Goal: Information Seeking & Learning: Learn about a topic

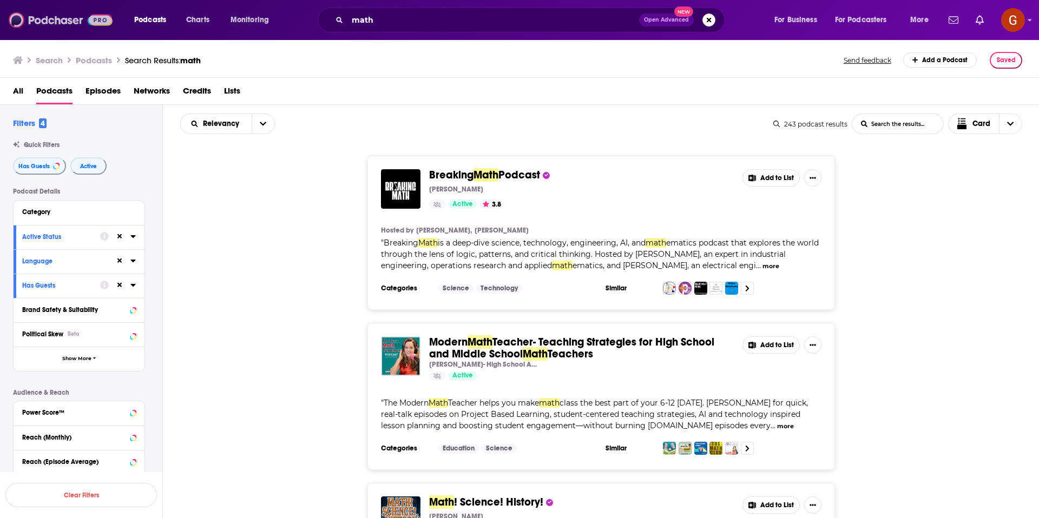
click at [87, 27] on img at bounding box center [61, 20] width 104 height 21
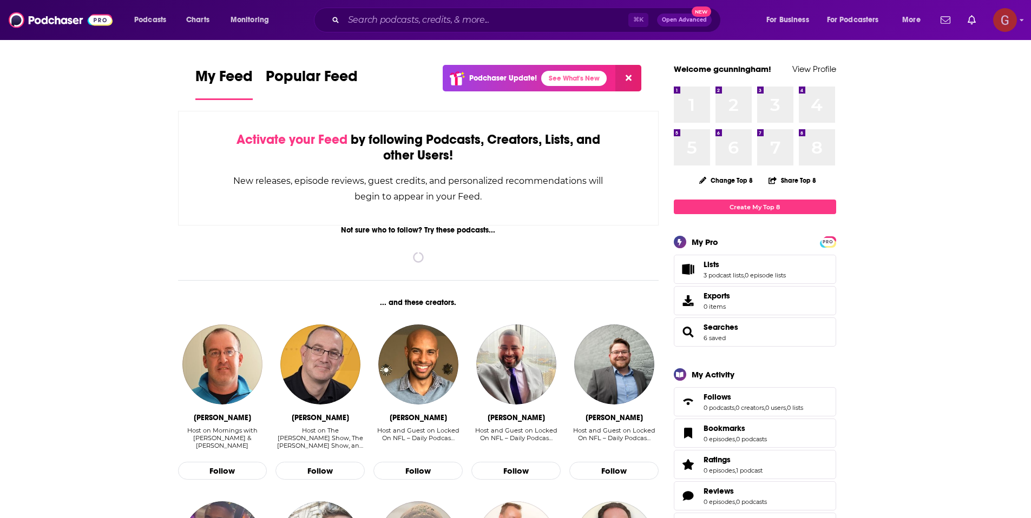
click at [1009, 18] on img "Logged in as gcunningham" at bounding box center [1005, 20] width 24 height 24
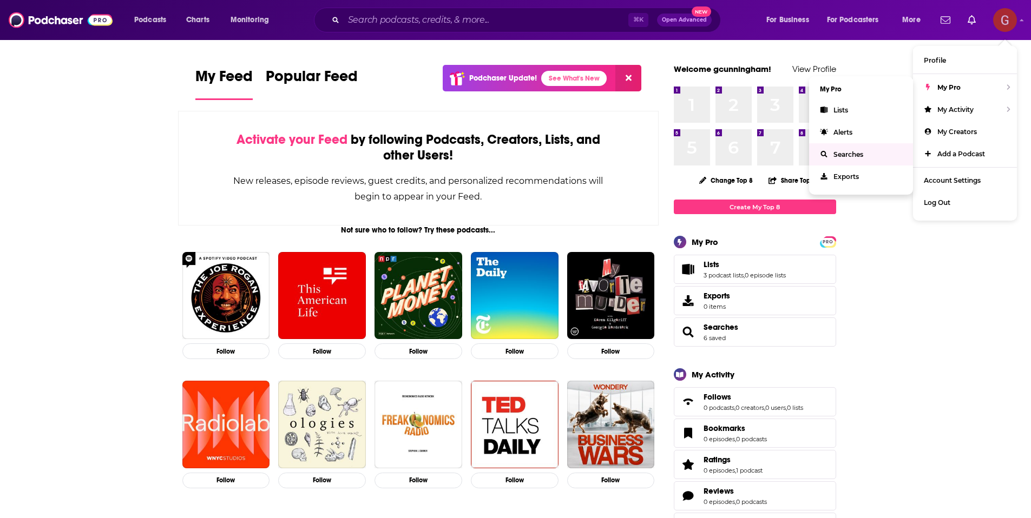
click at [847, 150] on span "Searches" at bounding box center [848, 154] width 30 height 8
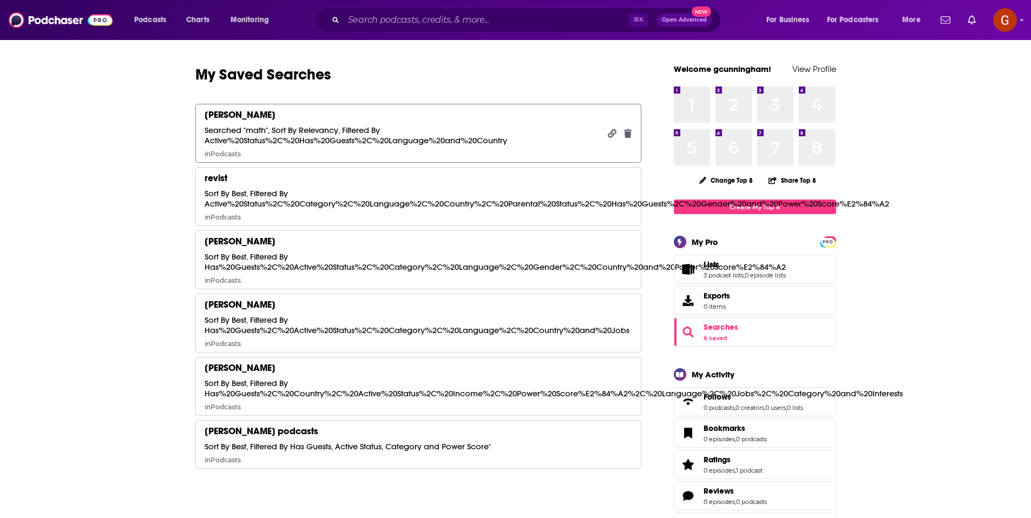
click at [310, 117] on div "[PERSON_NAME] Searched "math", Sort By Relevancy, Filtered By Active%20Status%2…" at bounding box center [403, 133] width 396 height 49
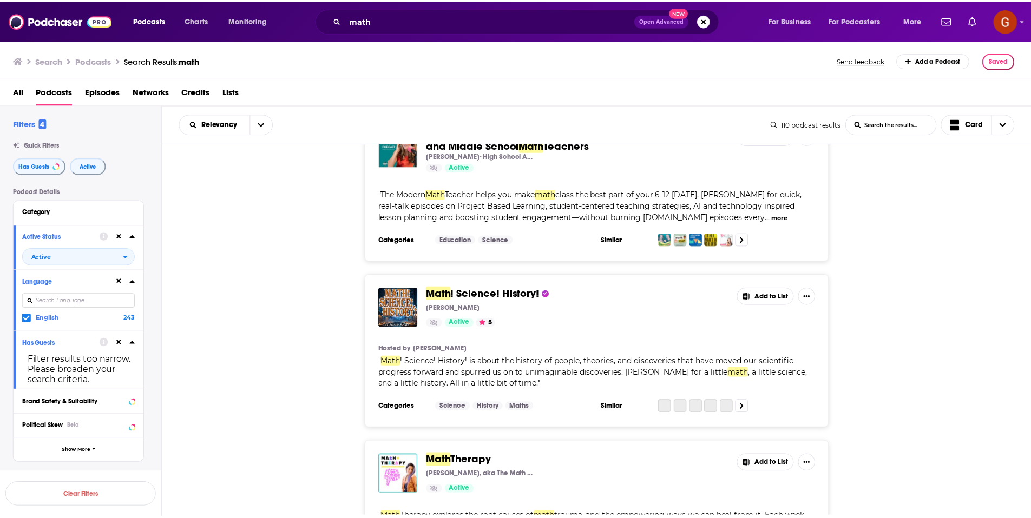
scroll to position [189, 0]
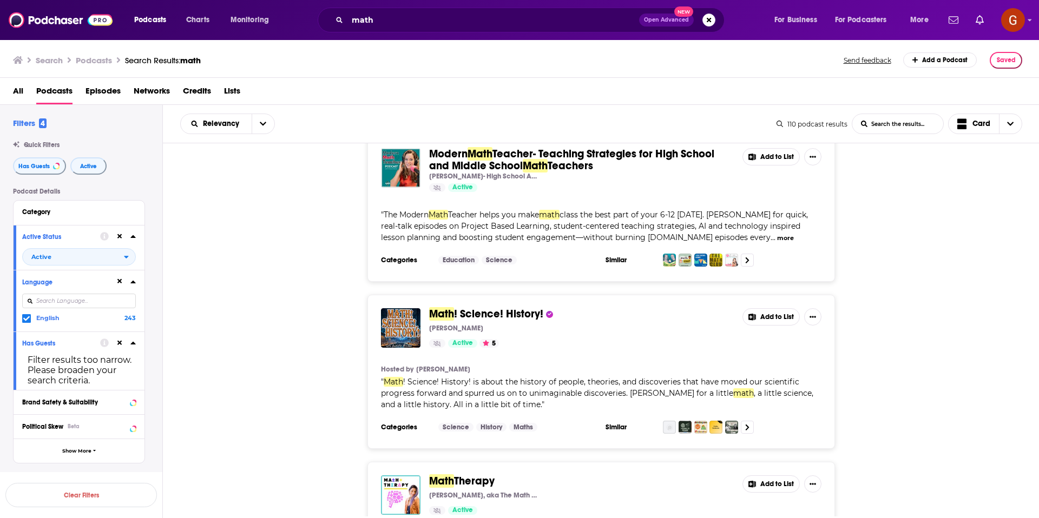
click at [548, 168] on span "Math" at bounding box center [535, 166] width 25 height 14
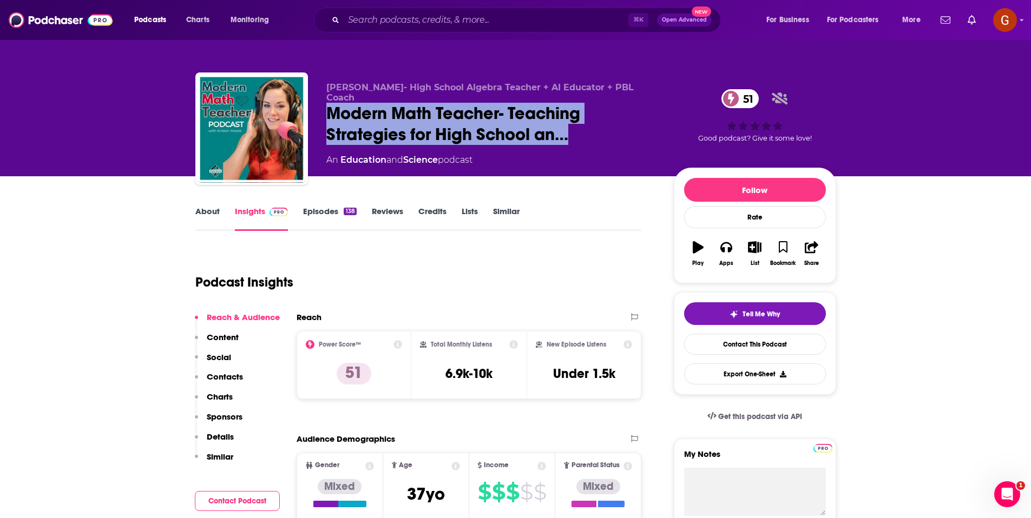
drag, startPoint x: 326, startPoint y: 104, endPoint x: 584, endPoint y: 137, distance: 260.2
click at [584, 137] on div "[PERSON_NAME]- High School Algebra Teacher + AI Educator + PBL Coach Modern Mat…" at bounding box center [491, 125] width 330 height 87
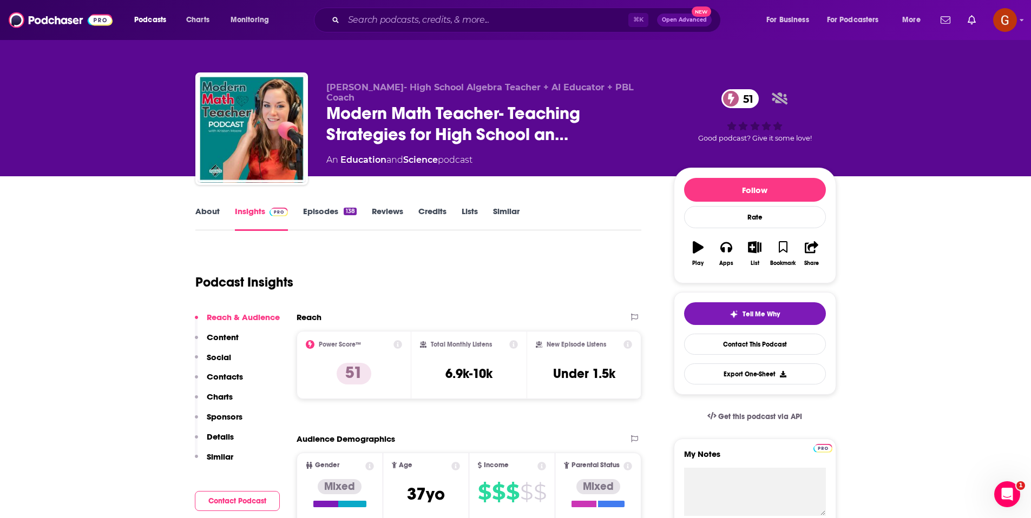
click at [491, 161] on div "[PERSON_NAME]- High School Algebra Teacher + AI Educator + PBL Coach Modern Mat…" at bounding box center [491, 125] width 330 height 87
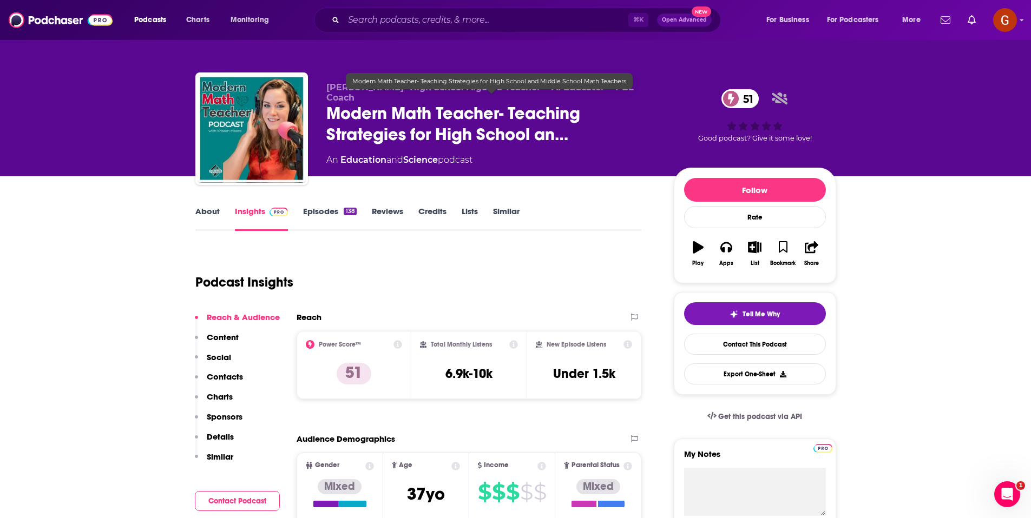
click at [452, 117] on span "Modern Math Teacher- Teaching Strategies for High School an…" at bounding box center [491, 124] width 330 height 42
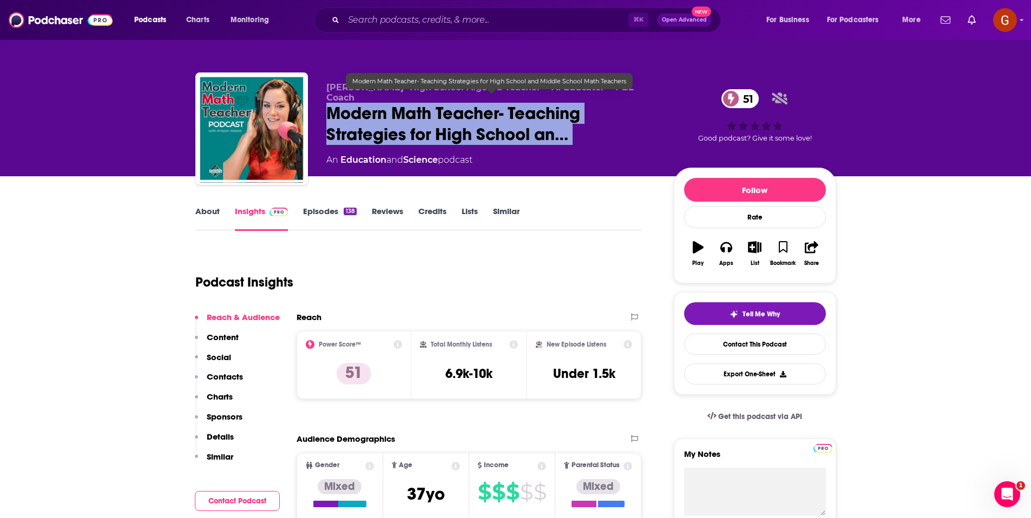
click at [452, 117] on span "Modern Math Teacher- Teaching Strategies for High School an…" at bounding box center [491, 124] width 330 height 42
copy div "Modern Math Teacher- Teaching Strategies for High School an… 51"
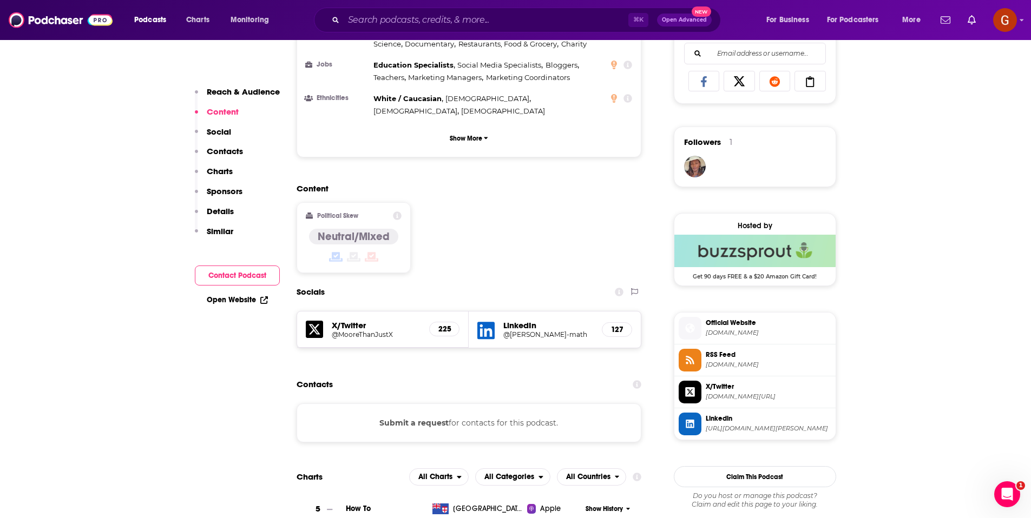
scroll to position [943, 0]
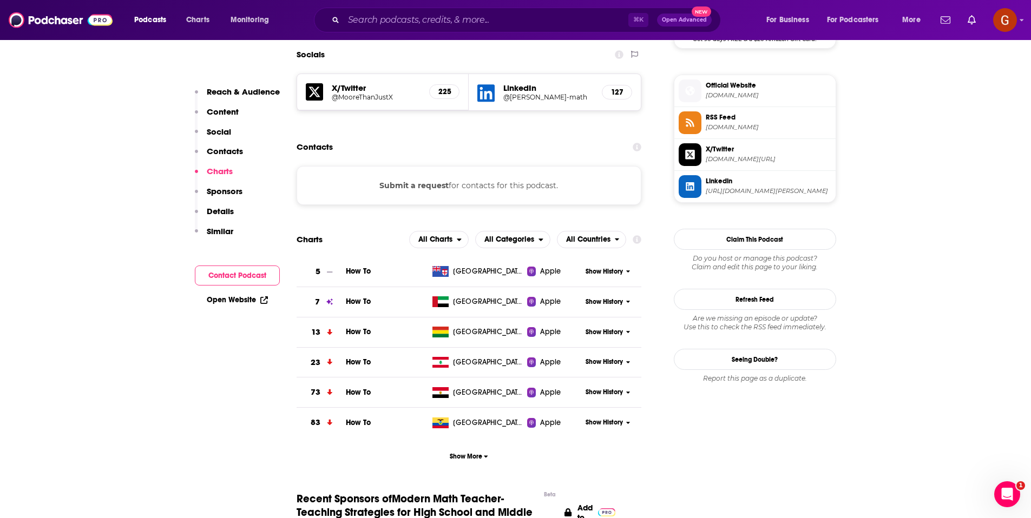
click at [417, 180] on button "Submit a request" at bounding box center [413, 186] width 69 height 12
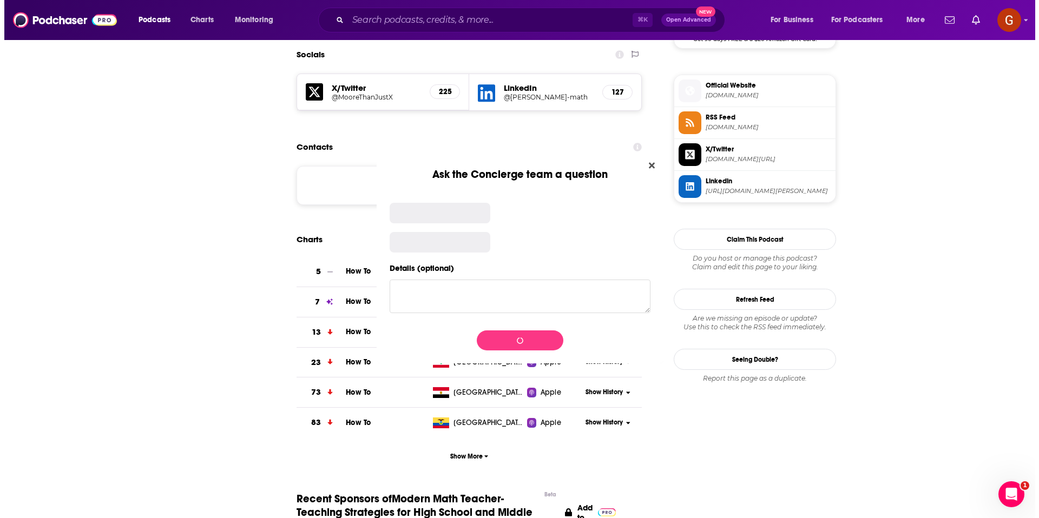
scroll to position [0, 0]
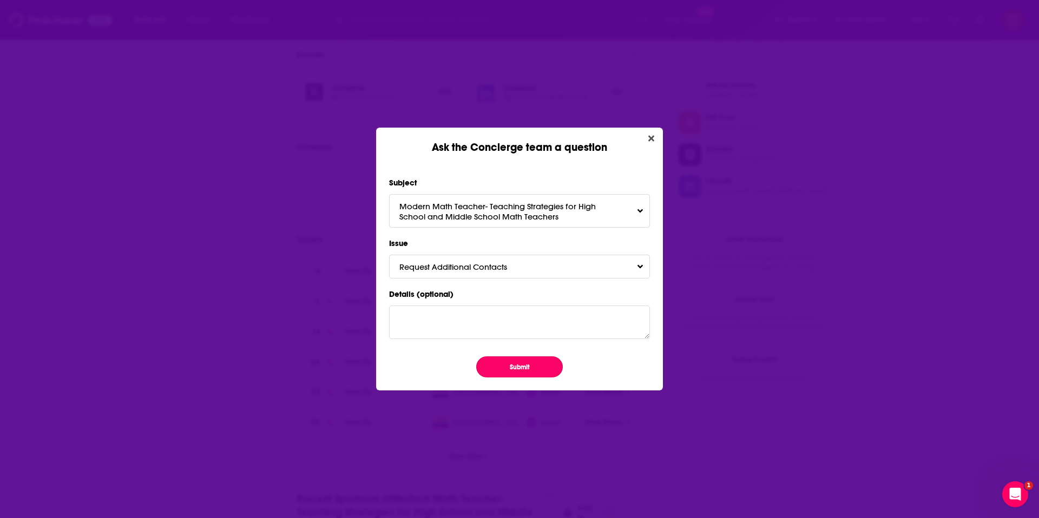
drag, startPoint x: 518, startPoint y: 376, endPoint x: 545, endPoint y: 333, distance: 49.9
click at [519, 376] on button "Submit" at bounding box center [519, 367] width 87 height 21
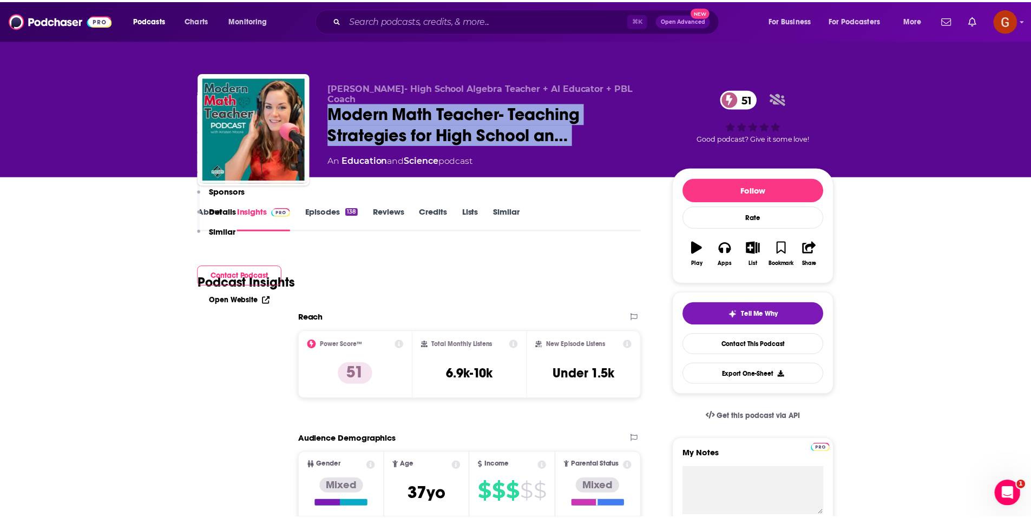
scroll to position [943, 0]
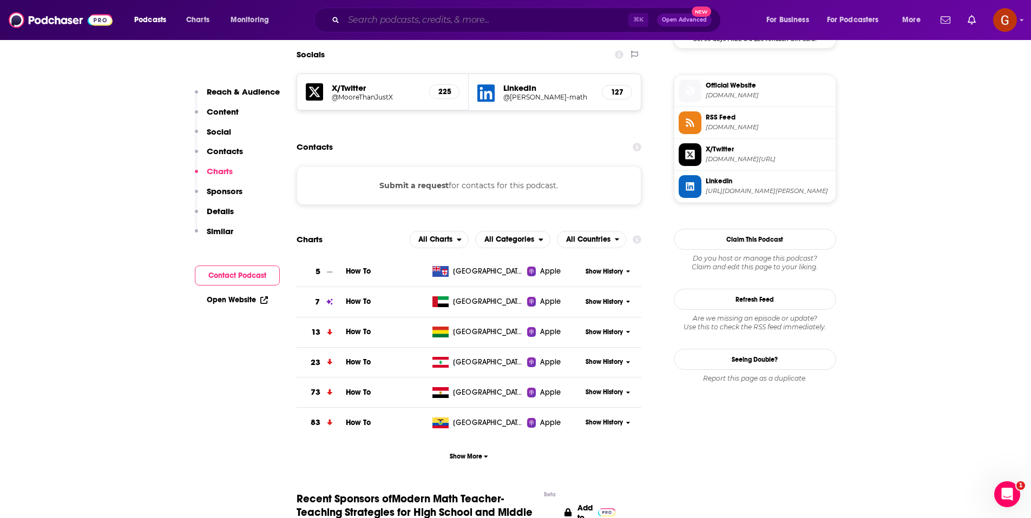
click at [469, 23] on input "Search podcasts, credits, & more..." at bounding box center [486, 19] width 285 height 17
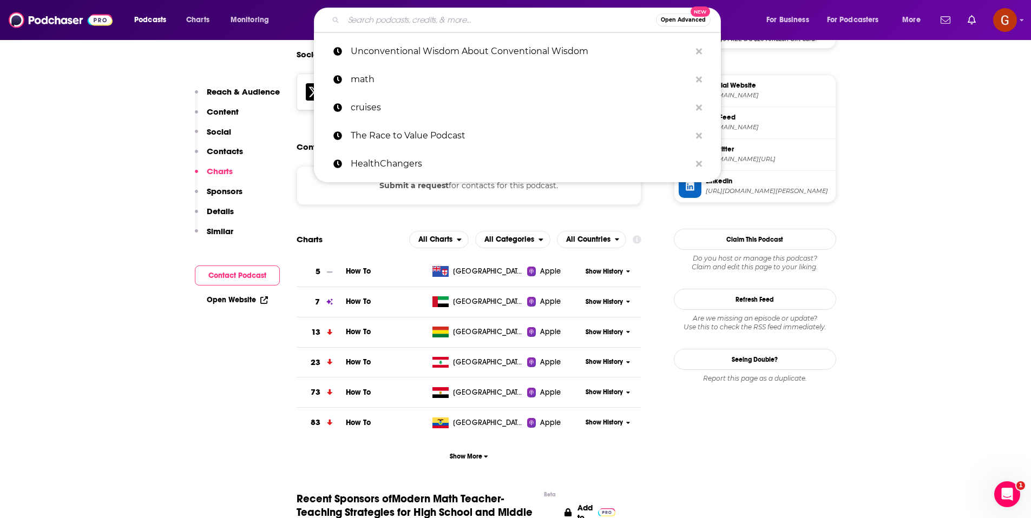
paste input "The Cult of Pedagogy Podcast"
type input "The Cult of Pedagogy Podcast"
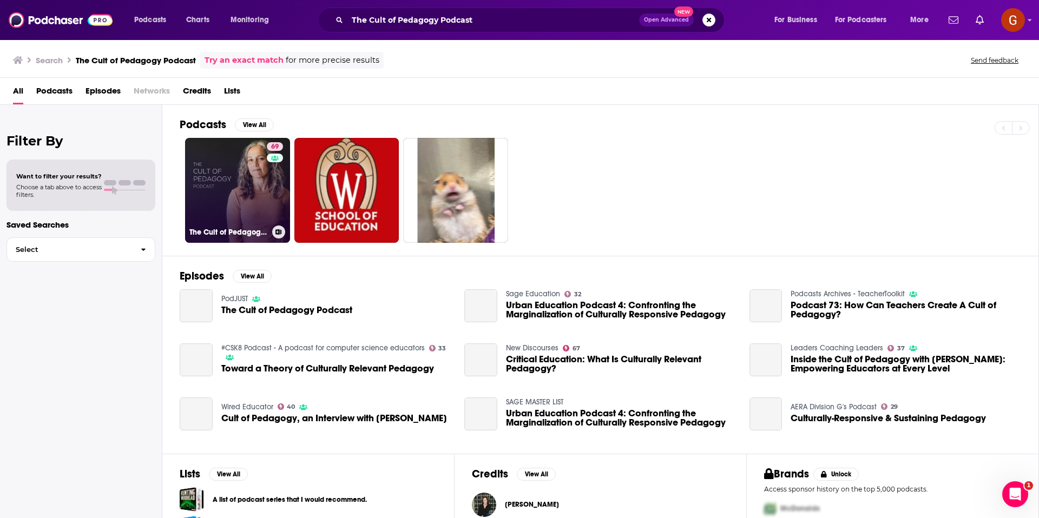
click at [218, 194] on link "69 The Cult of Pedagogy Podcast" at bounding box center [237, 190] width 105 height 105
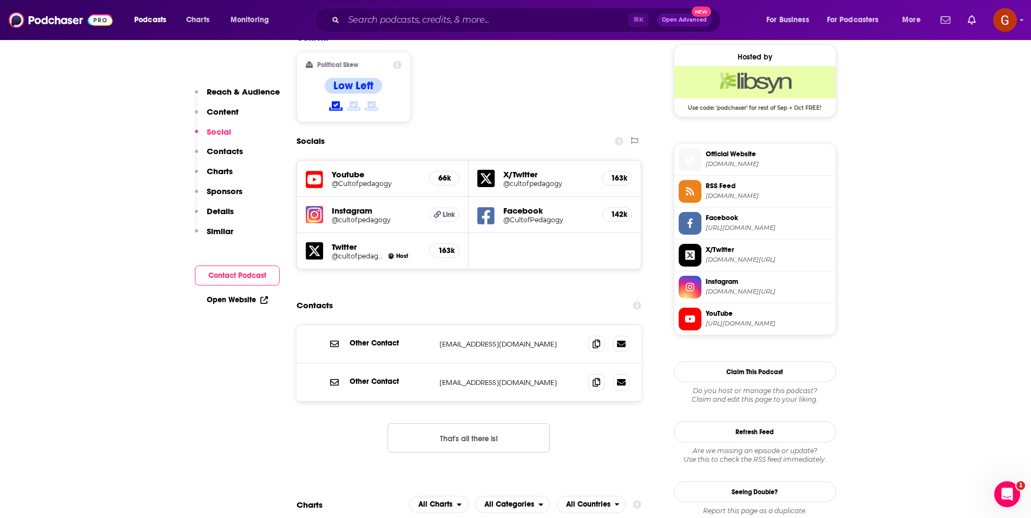
scroll to position [891, 0]
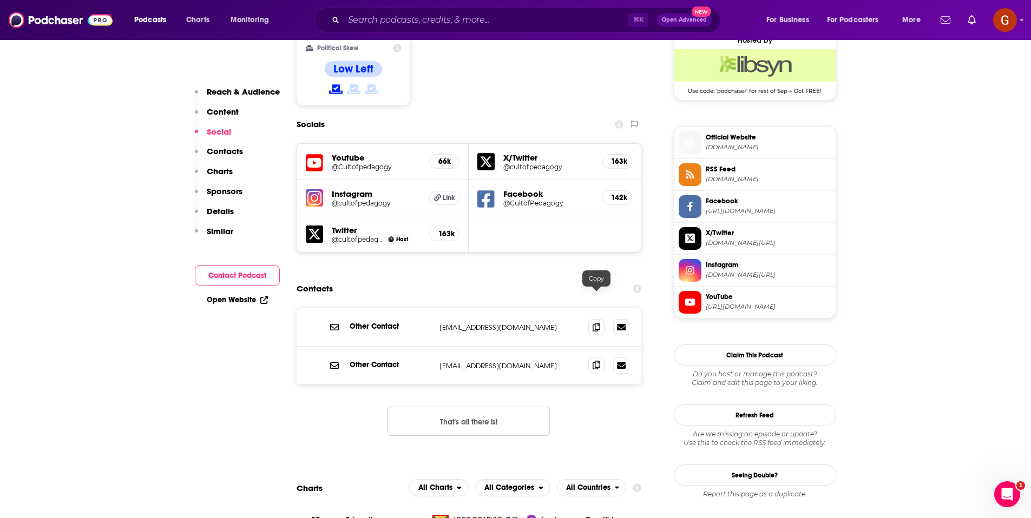
click at [591, 357] on span at bounding box center [596, 365] width 16 height 16
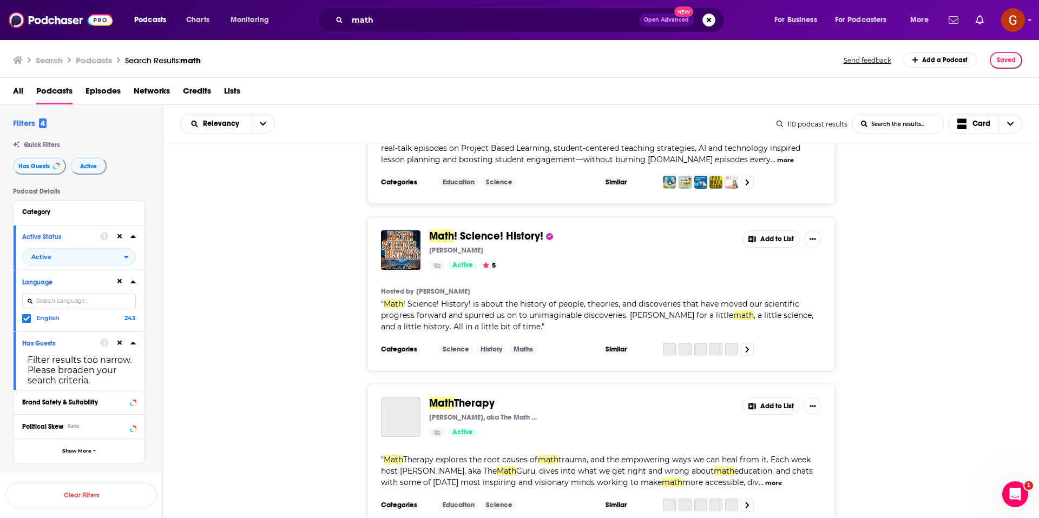
scroll to position [328, 0]
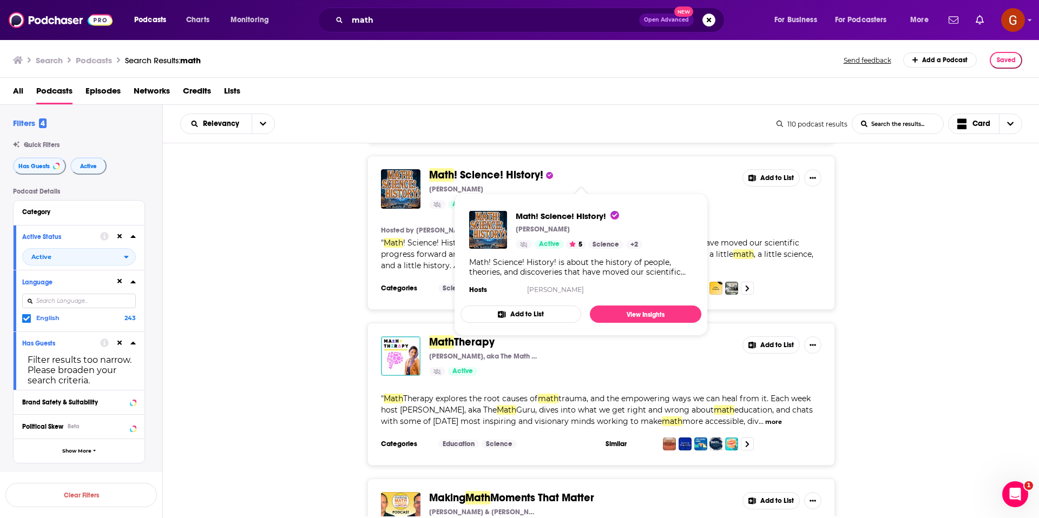
click at [512, 177] on span "! Science! History!" at bounding box center [498, 175] width 89 height 14
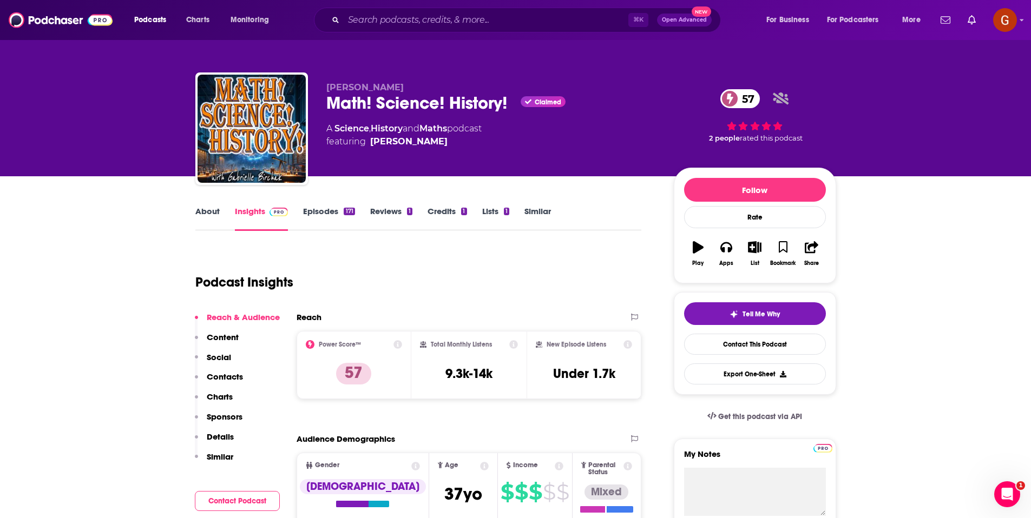
click at [383, 105] on div "Math! Science! History! Claimed 57" at bounding box center [491, 103] width 330 height 21
copy div "Math! Science! History!"
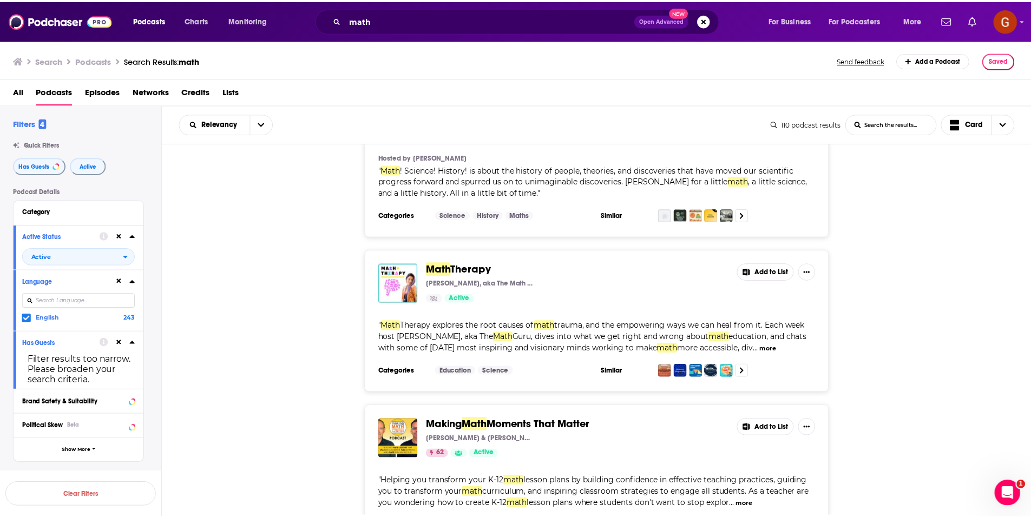
scroll to position [402, 0]
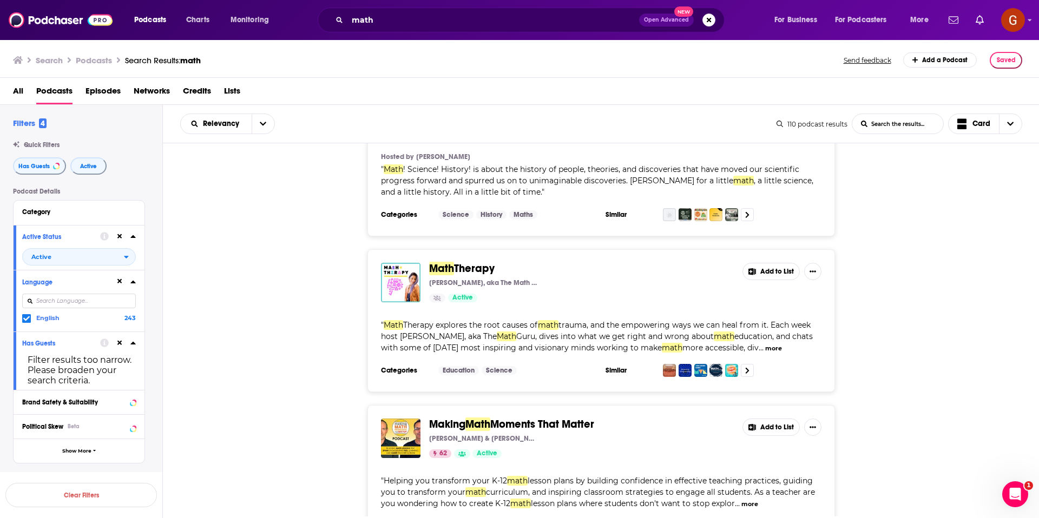
click at [465, 271] on span "Therapy" at bounding box center [474, 269] width 41 height 14
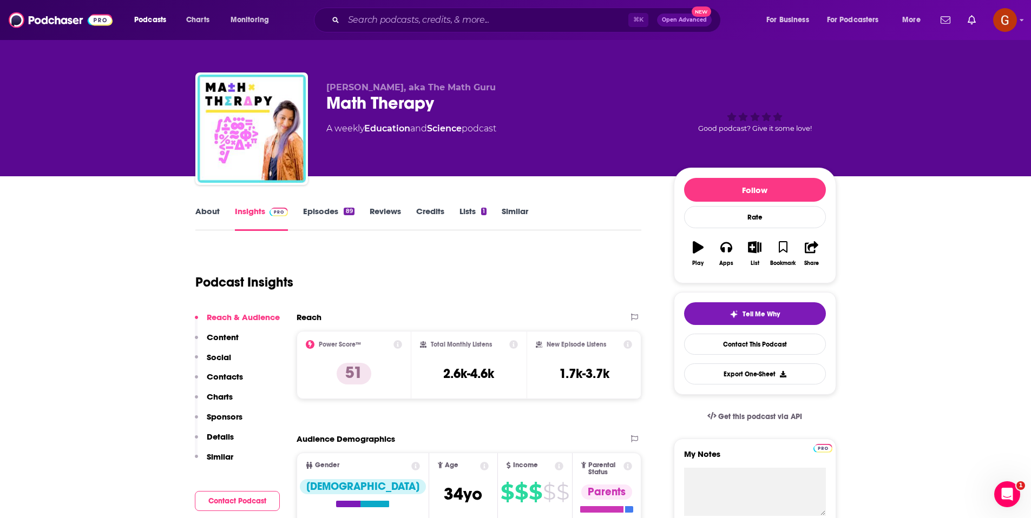
click at [378, 103] on div "Math Therapy" at bounding box center [491, 103] width 330 height 21
copy div "Math Therapy"
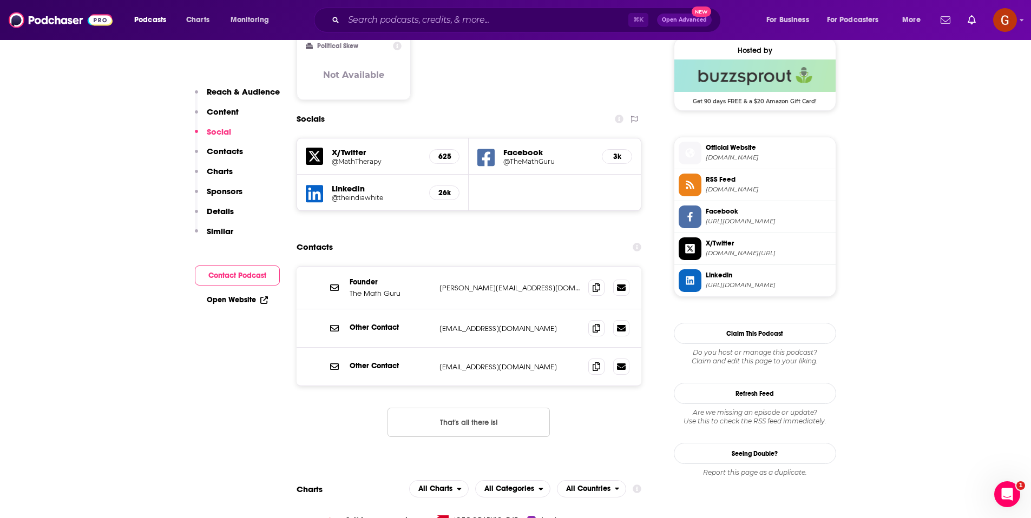
scroll to position [882, 0]
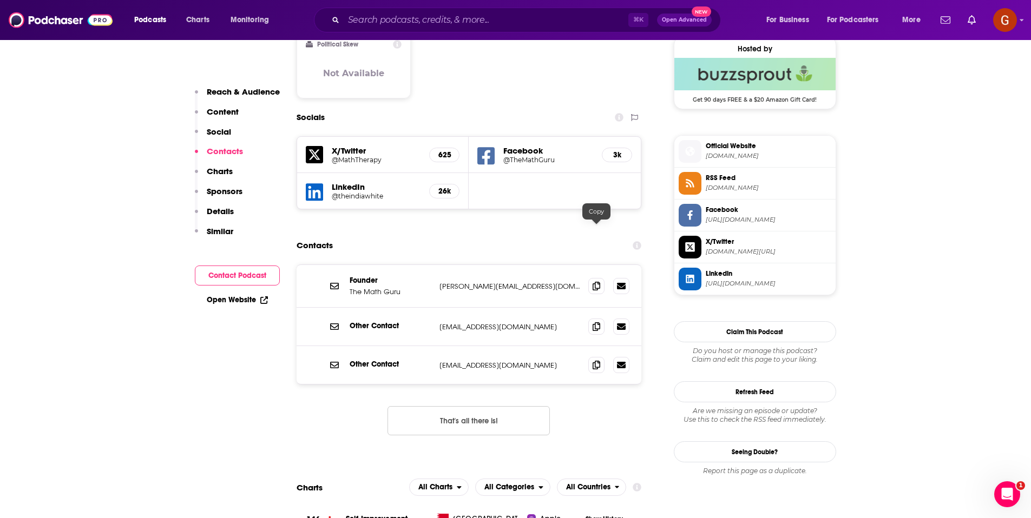
drag, startPoint x: 594, startPoint y: 232, endPoint x: 601, endPoint y: 221, distance: 12.2
click at [595, 282] on icon at bounding box center [597, 286] width 8 height 9
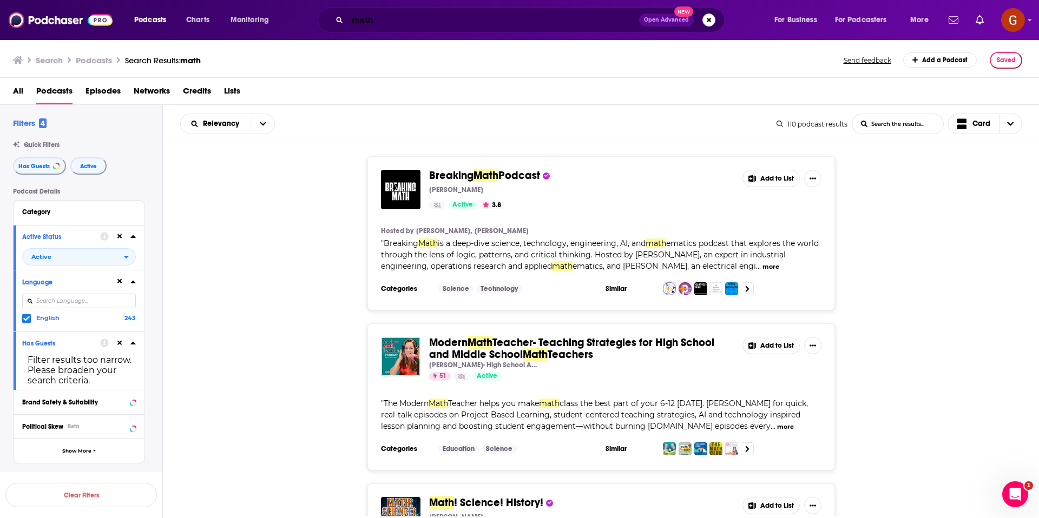
click at [405, 25] on input "math" at bounding box center [493, 19] width 292 height 17
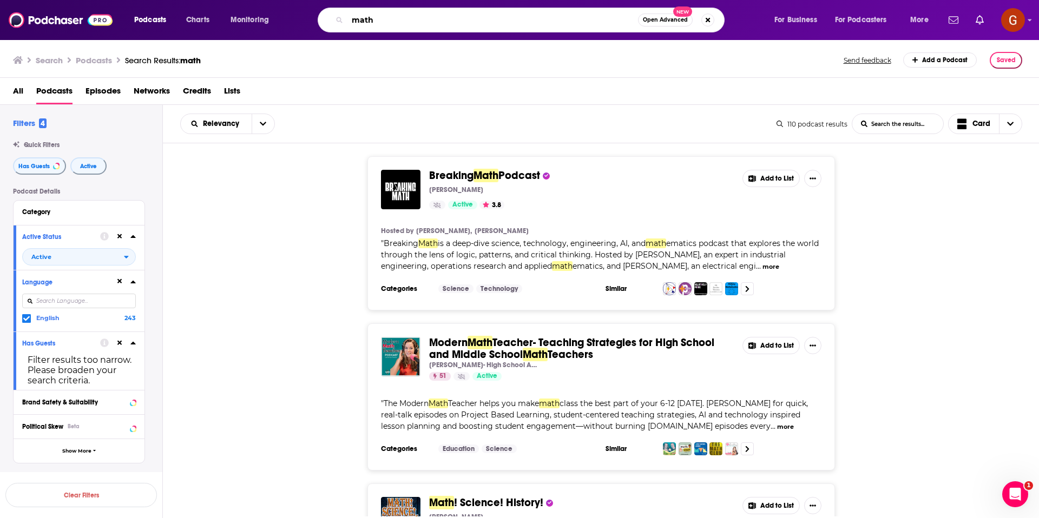
click at [405, 25] on input "math" at bounding box center [492, 19] width 291 height 17
paste input "Making Math Moments That Matter"
type input "Making Math Moments That Matter"
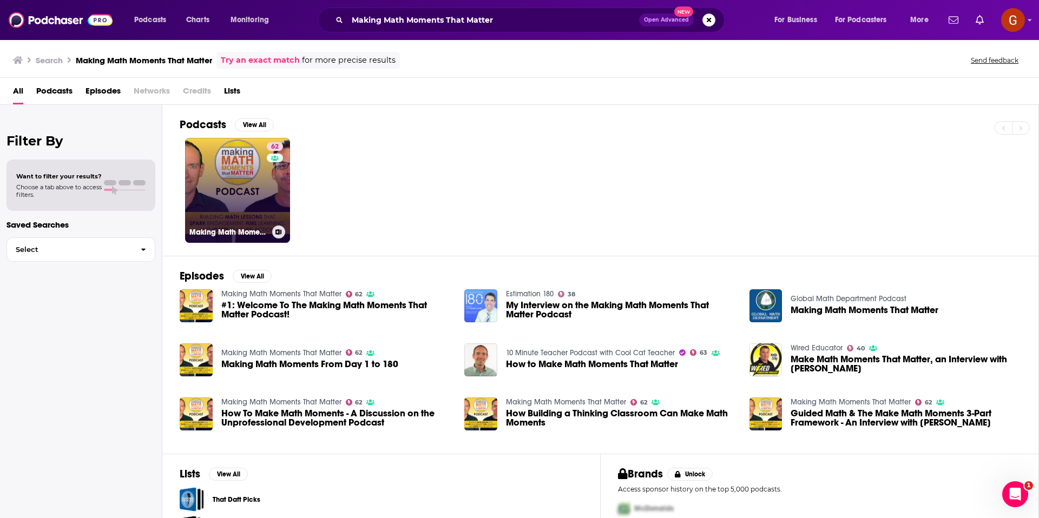
click at [226, 196] on link "62 Making Math Moments That Matter" at bounding box center [237, 190] width 105 height 105
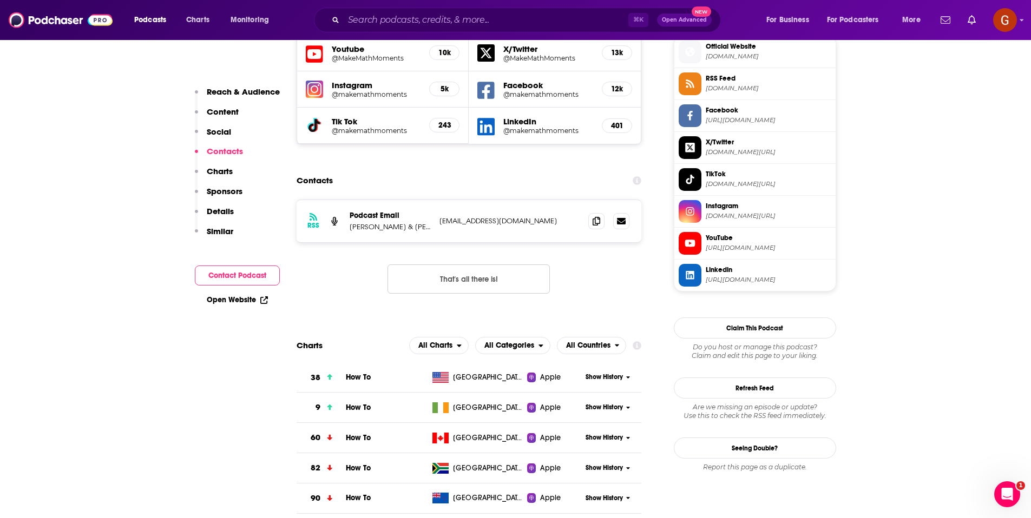
scroll to position [983, 0]
click at [356, 221] on p "[PERSON_NAME] & [PERSON_NAME]" at bounding box center [390, 225] width 81 height 9
copy p "[PERSON_NAME] & [PERSON_NAME]"
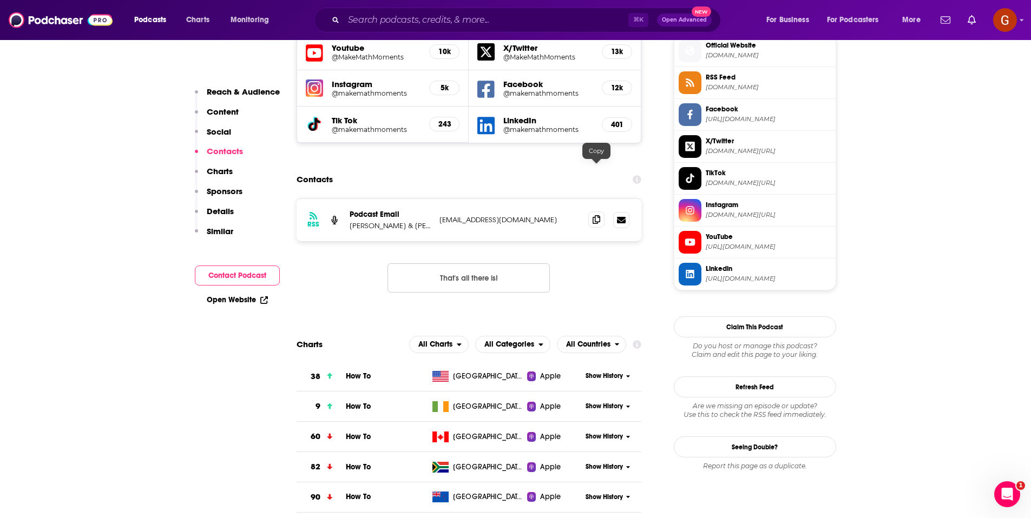
click at [592, 212] on span at bounding box center [596, 220] width 16 height 16
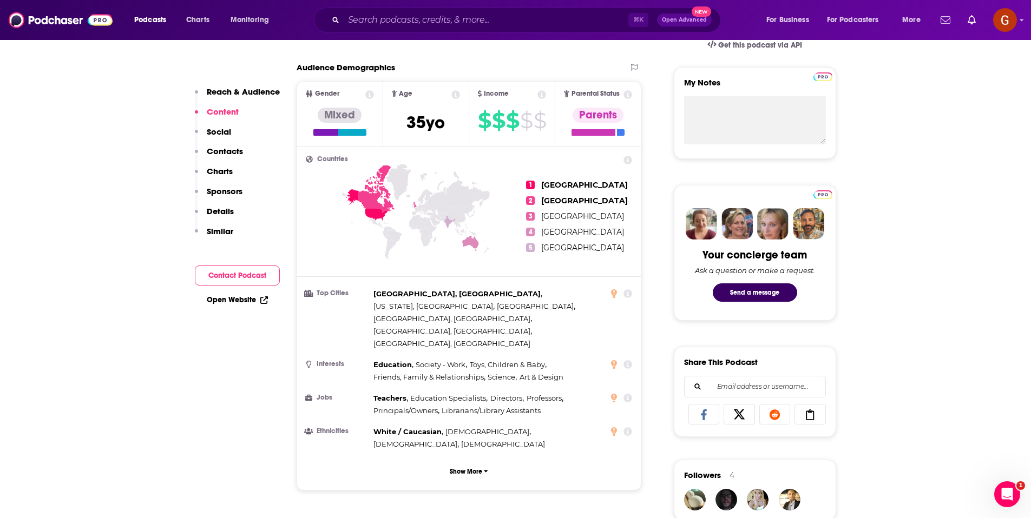
scroll to position [0, 0]
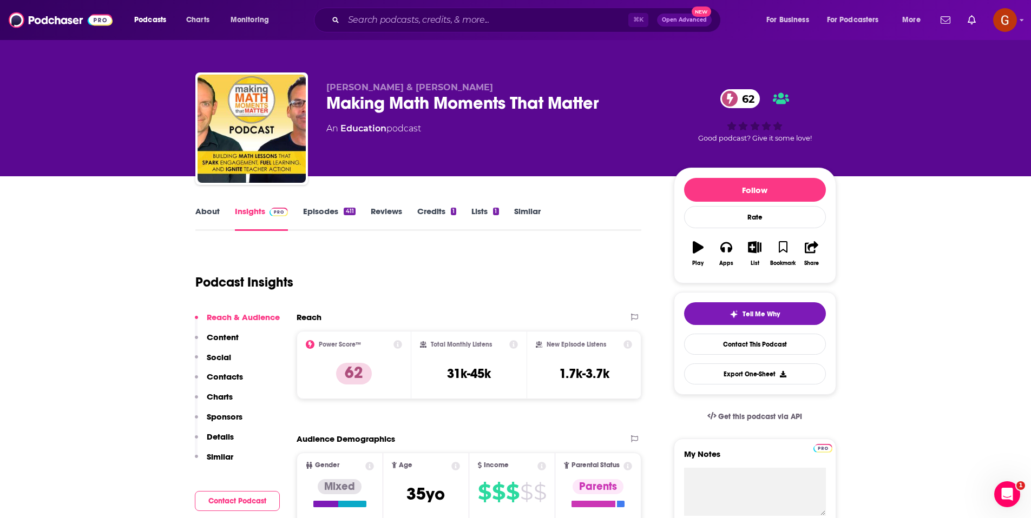
click at [534, 210] on link "Similar" at bounding box center [527, 218] width 27 height 25
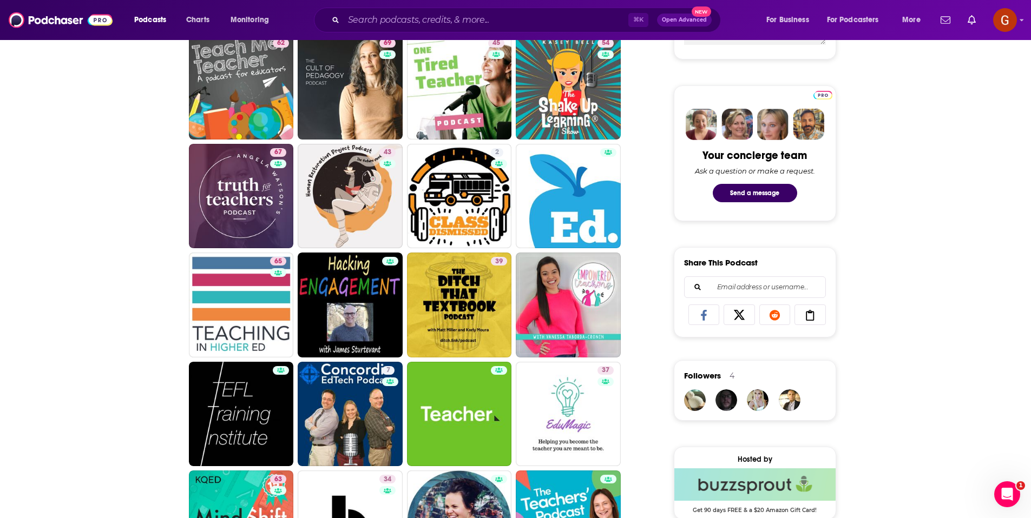
scroll to position [555, 0]
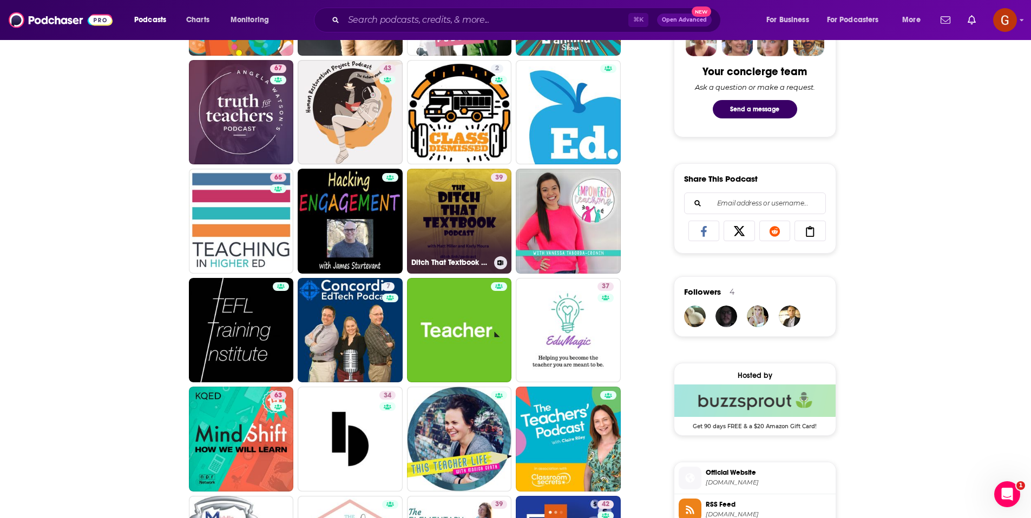
click at [459, 232] on link "39 Ditch That Textbook Podcast :: Education, teaching, edtech :: #DitchPod" at bounding box center [459, 221] width 105 height 105
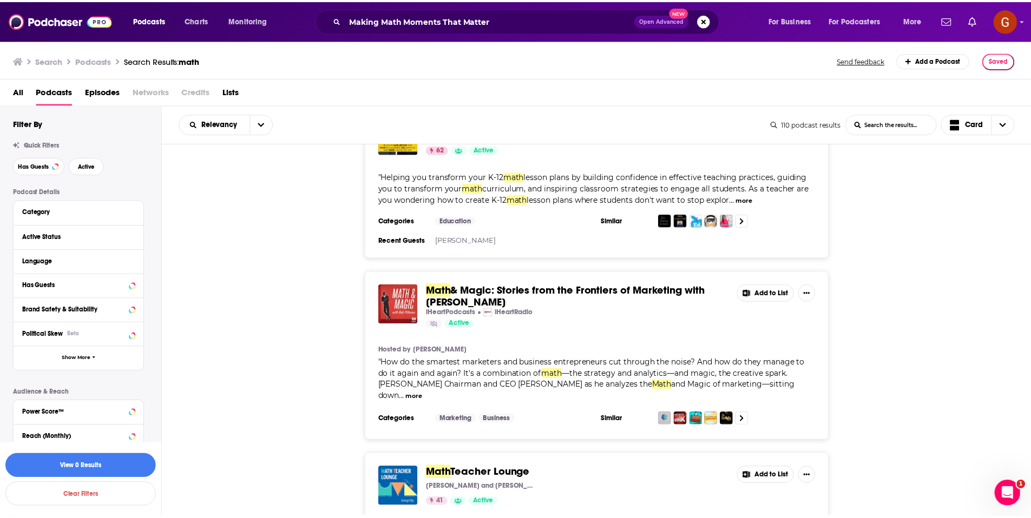
scroll to position [711, 0]
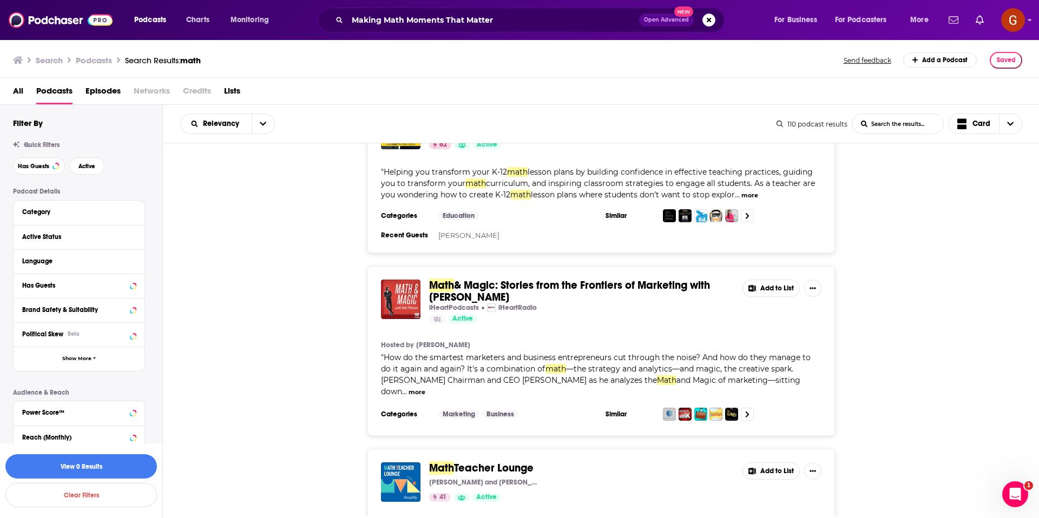
click at [425, 388] on button "more" at bounding box center [417, 392] width 17 height 9
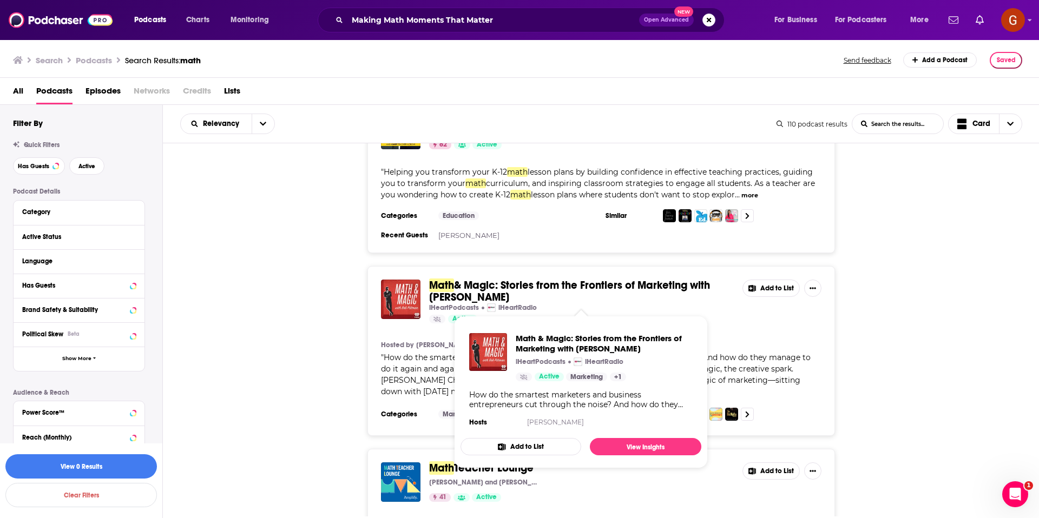
click at [456, 292] on span "& Magic: Stories from the Frontiers of Marketing with [PERSON_NAME]" at bounding box center [569, 291] width 281 height 25
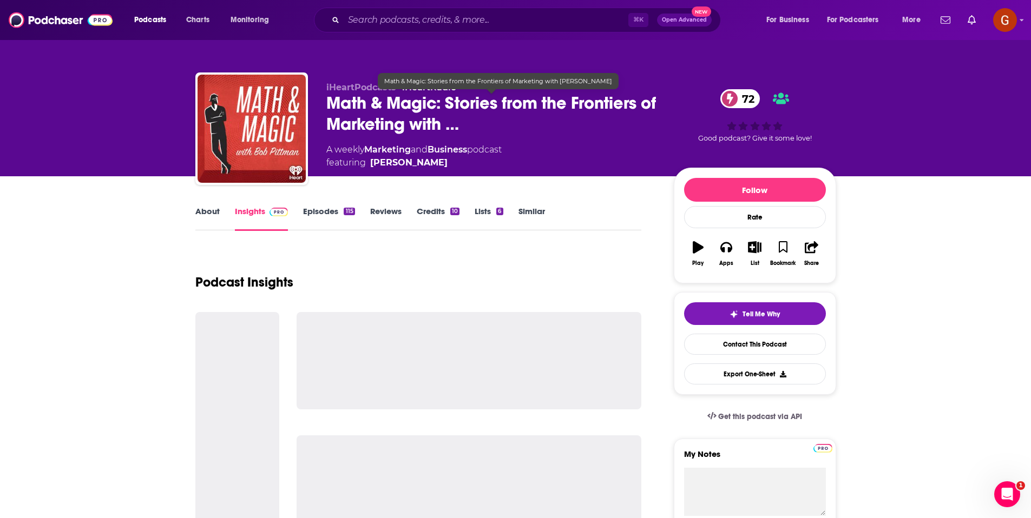
click at [367, 130] on span "Math & Magic: Stories from the Frontiers of Marketing with …" at bounding box center [491, 114] width 330 height 42
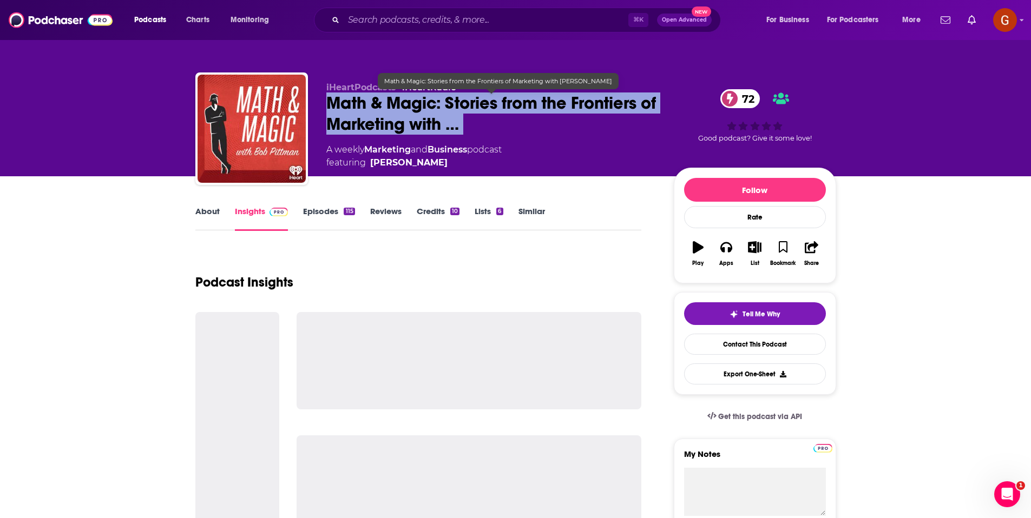
click at [367, 130] on span "Math & Magic: Stories from the Frontiers of Marketing with …" at bounding box center [491, 114] width 330 height 42
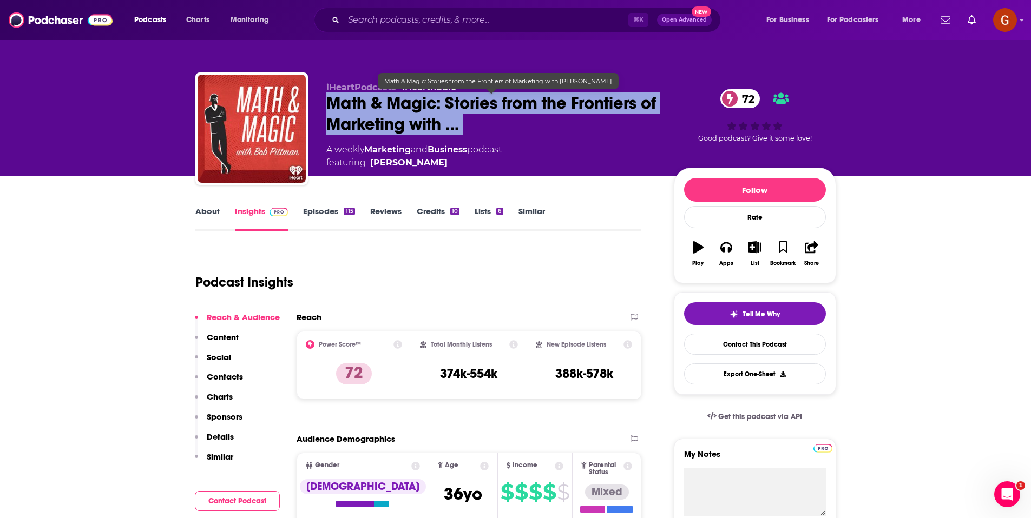
copy div "Math & Magic: Stories from the Frontiers of Marketing with … 72"
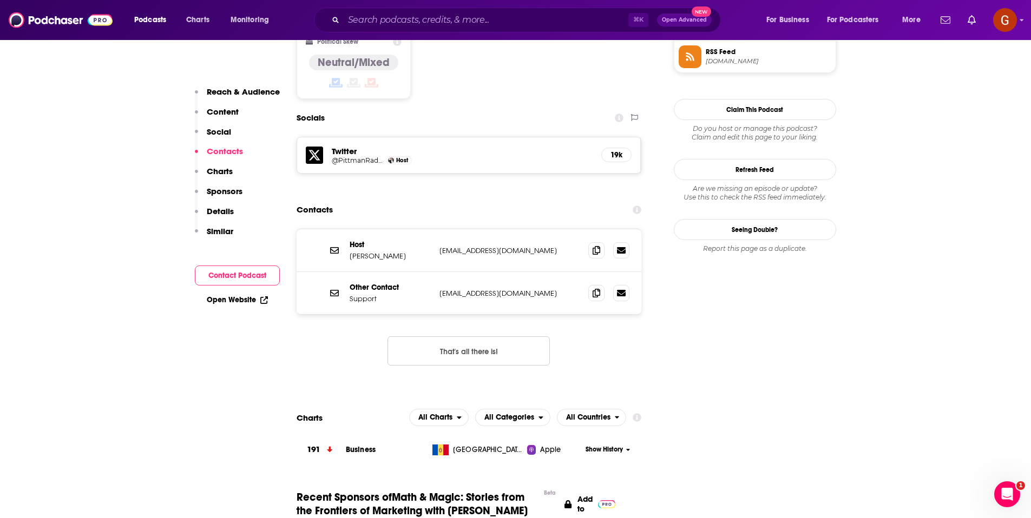
scroll to position [911, 0]
click at [371, 251] on p "[PERSON_NAME]" at bounding box center [390, 255] width 81 height 9
copy p "[PERSON_NAME]"
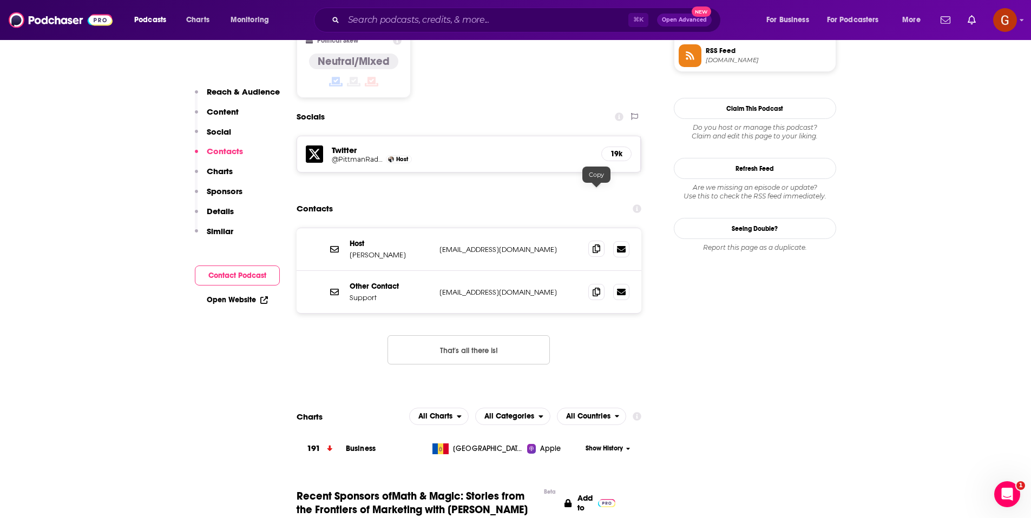
click at [598, 245] on icon at bounding box center [597, 249] width 8 height 9
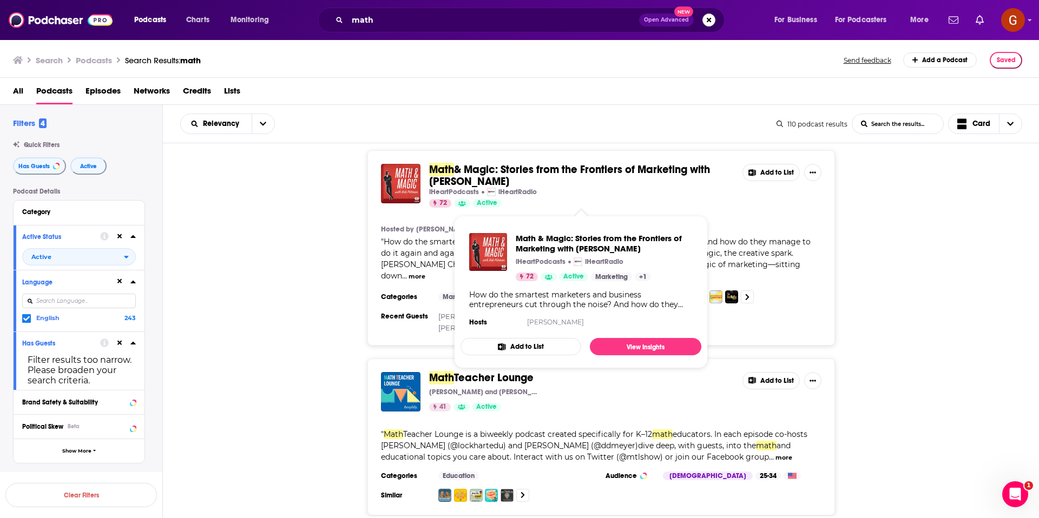
scroll to position [879, 0]
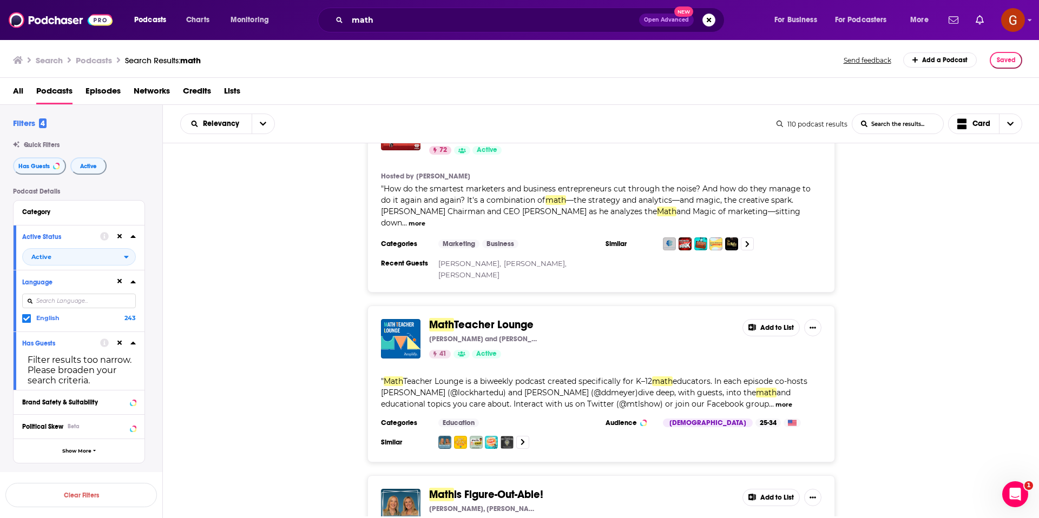
click at [481, 318] on span "Teacher Lounge" at bounding box center [494, 325] width 80 height 14
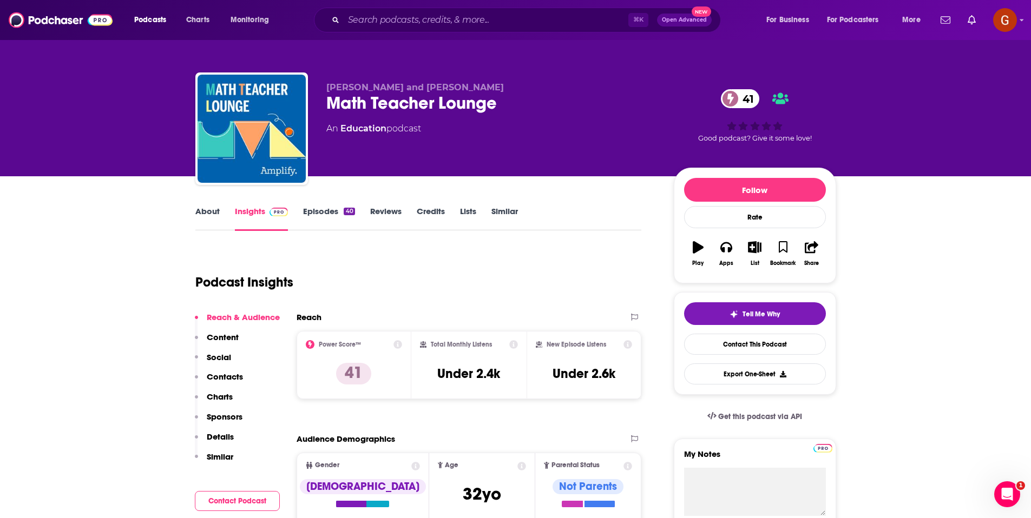
click at [422, 103] on div "Math Teacher Lounge 41" at bounding box center [491, 103] width 330 height 21
copy div "Math Teacher Lounge 41"
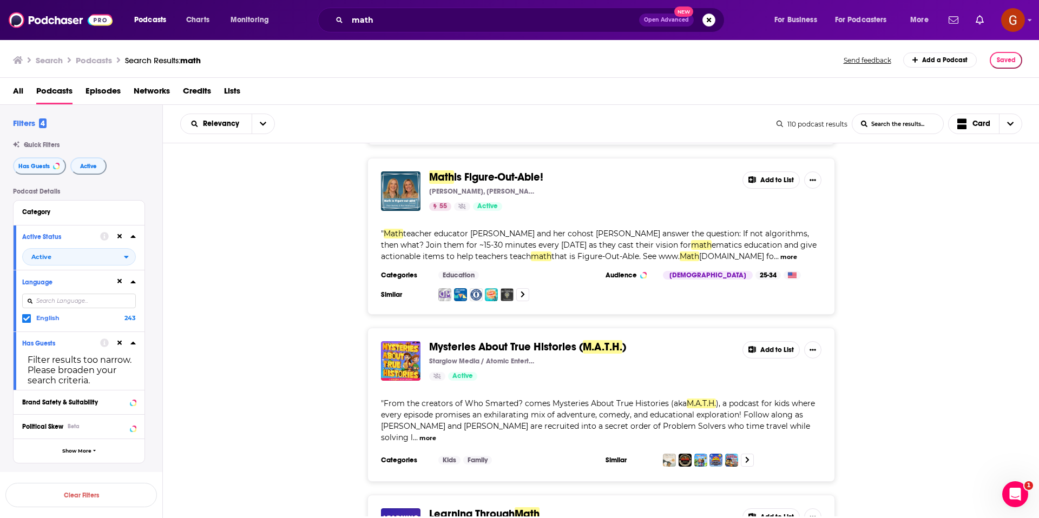
scroll to position [1195, 0]
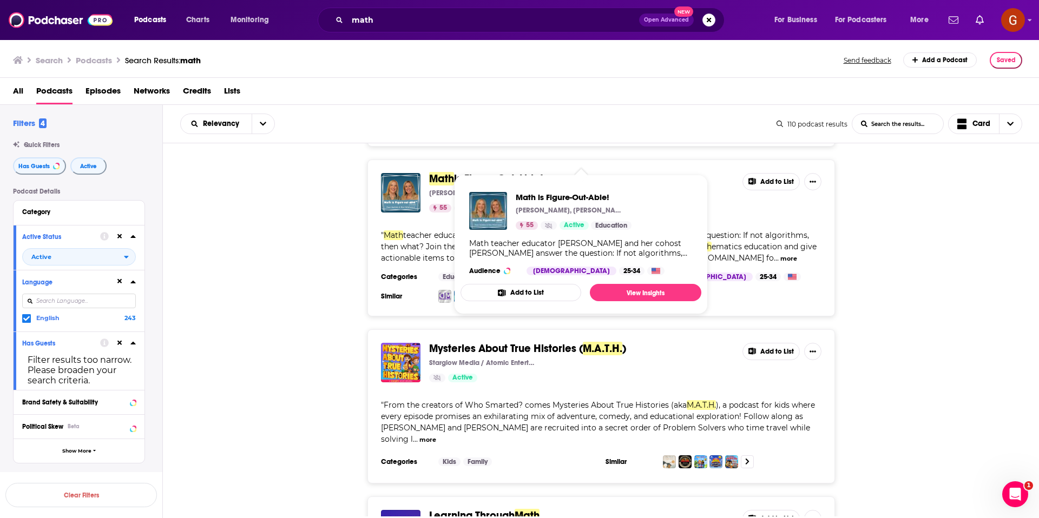
click at [469, 172] on span "is Figure-Out-Able!" at bounding box center [498, 179] width 89 height 14
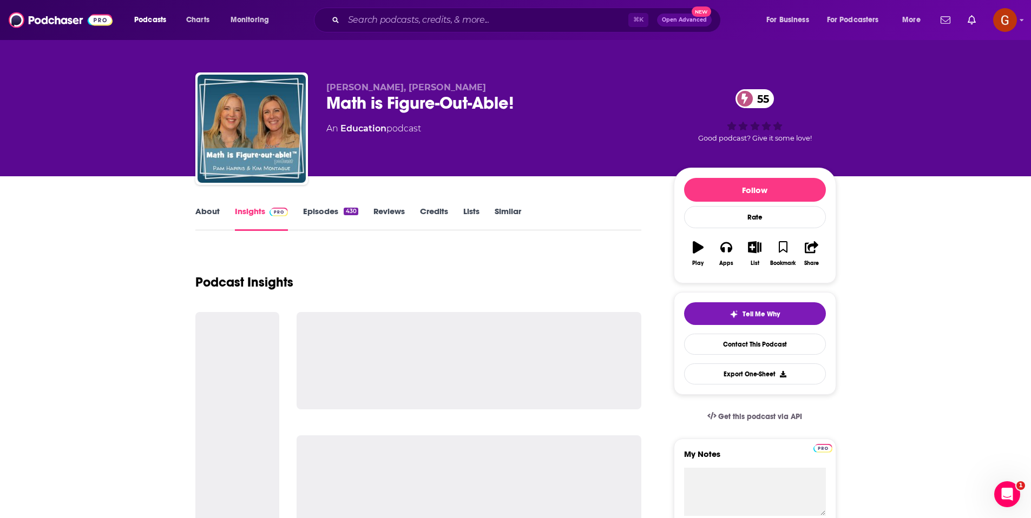
click at [382, 110] on div "Math is Figure-Out-Able! 55" at bounding box center [491, 103] width 330 height 21
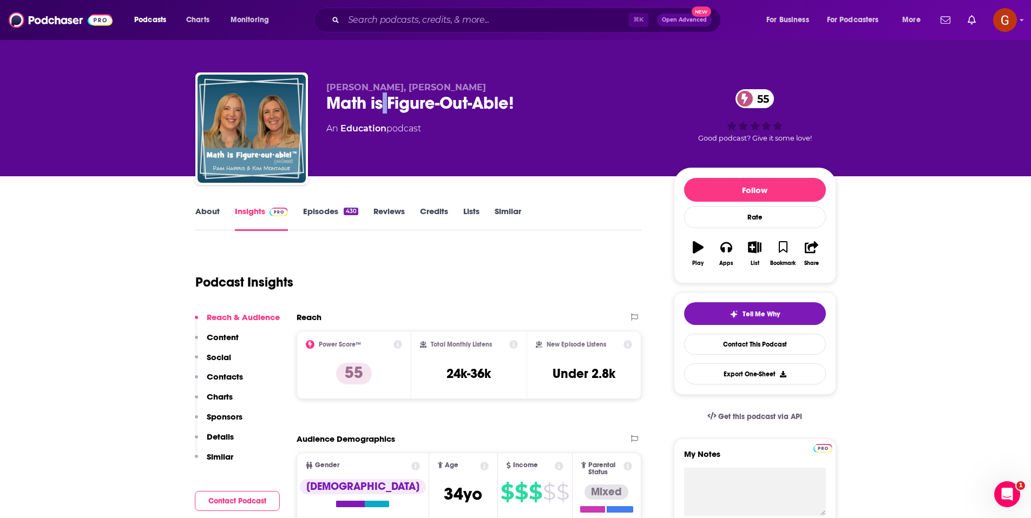
click at [382, 110] on div "Math is Figure-Out-Able! 55" at bounding box center [491, 103] width 330 height 21
copy div "Math is Figure-Out-Able! 55"
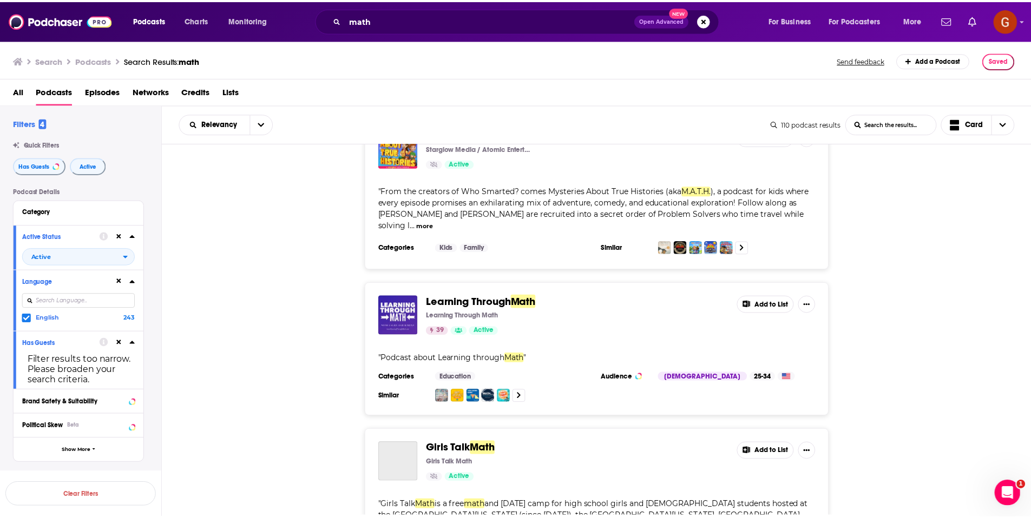
scroll to position [1521, 0]
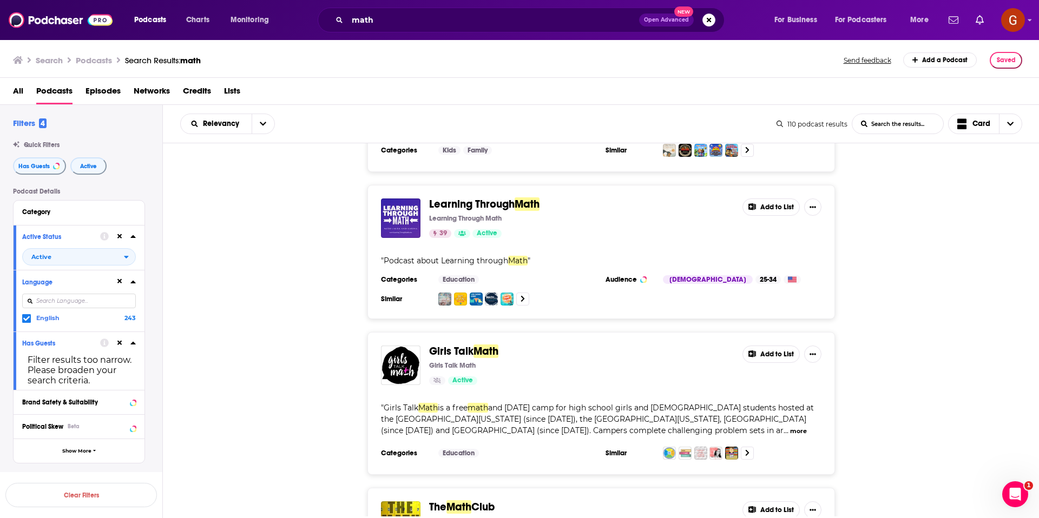
click at [459, 198] on span "Learning Through" at bounding box center [472, 205] width 86 height 14
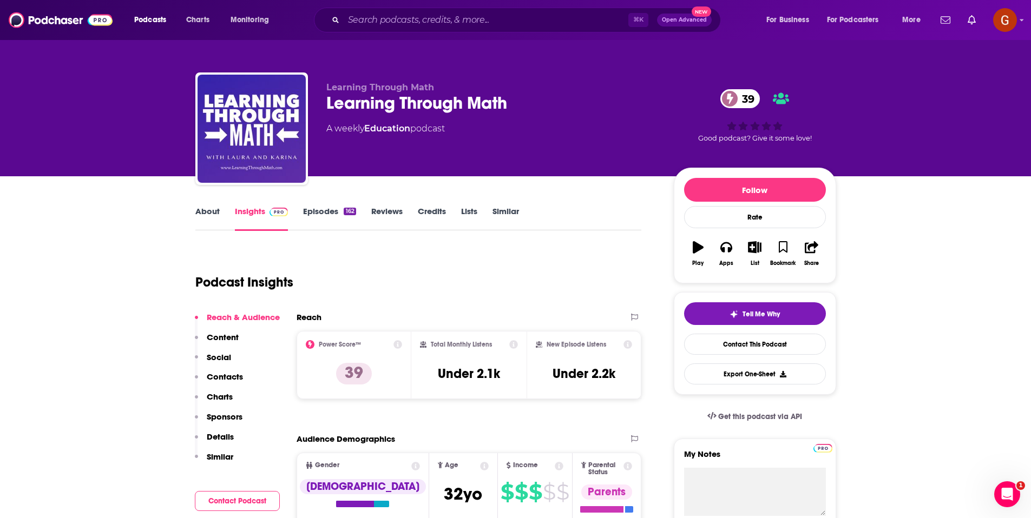
click at [445, 111] on div "Learning Through Math 39" at bounding box center [491, 103] width 330 height 21
copy div "Learning Through Math 39"
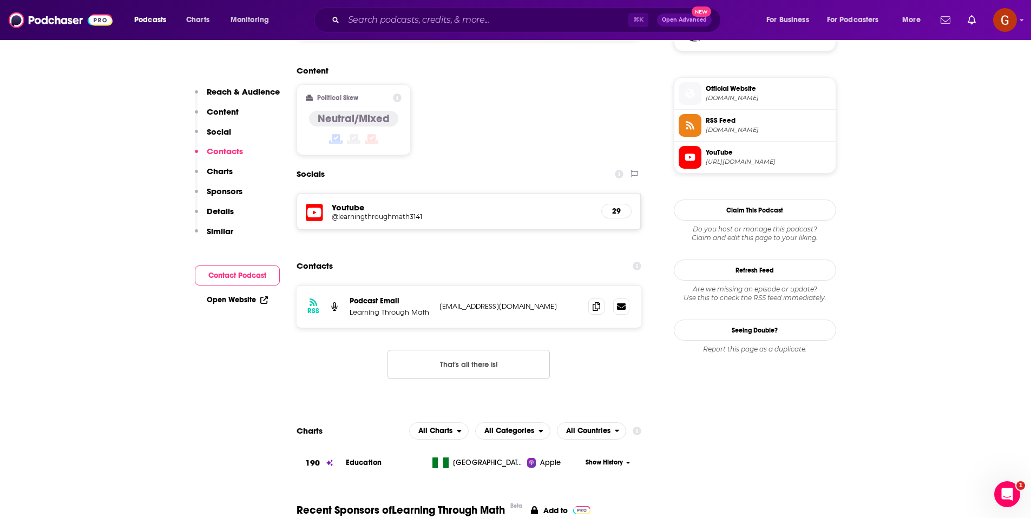
scroll to position [842, 0]
click at [590, 297] on span at bounding box center [596, 305] width 16 height 16
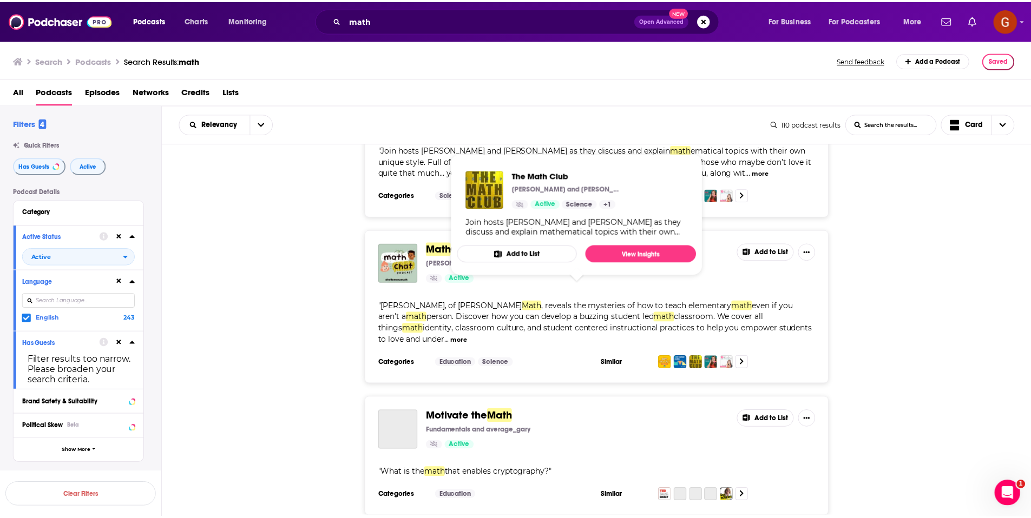
scroll to position [1940, 0]
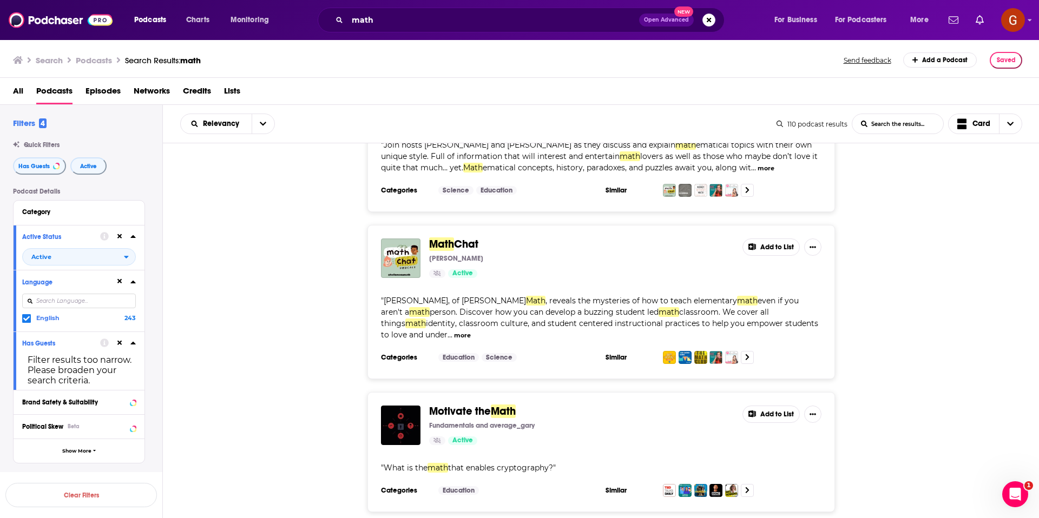
click at [471, 331] on button "more" at bounding box center [462, 335] width 17 height 9
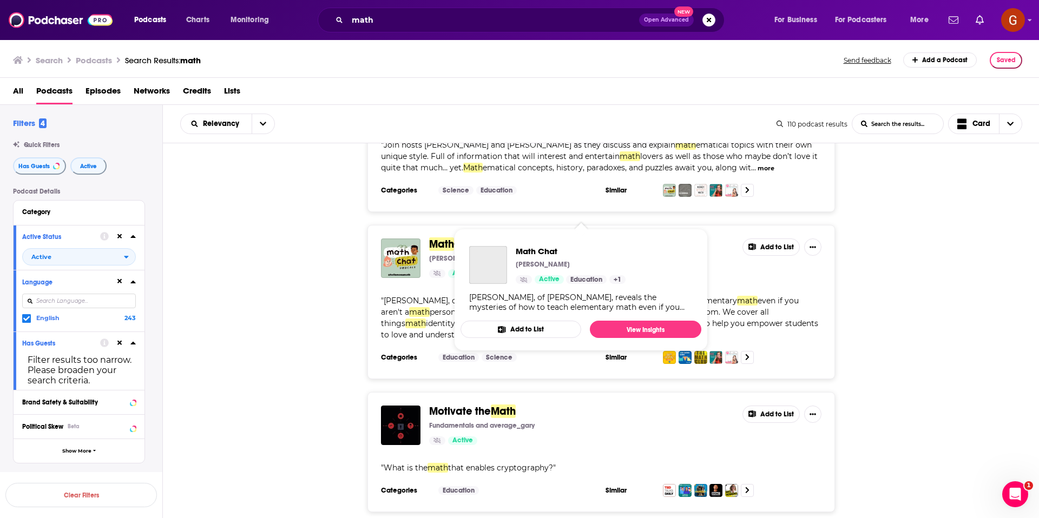
click at [468, 238] on span "Chat" at bounding box center [466, 245] width 24 height 14
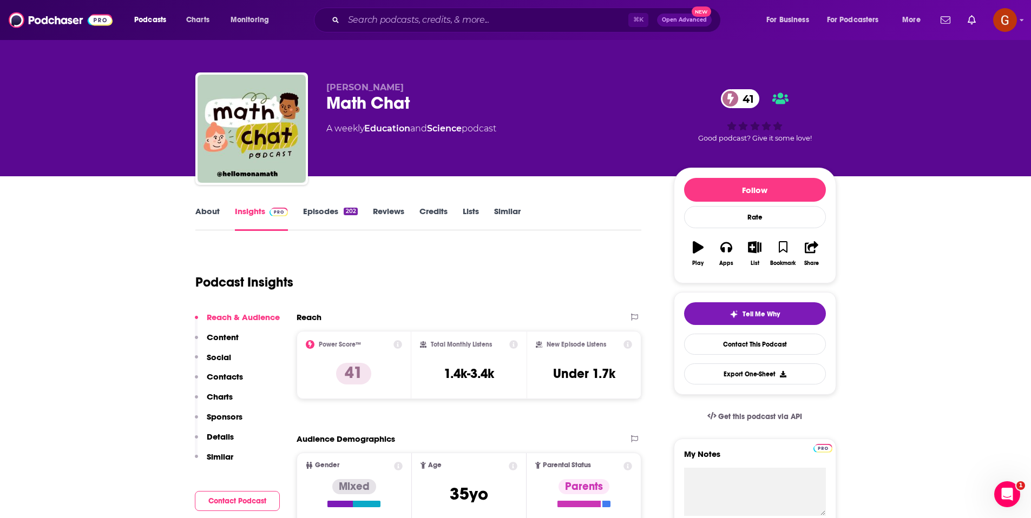
click at [384, 103] on div "Math Chat 41" at bounding box center [491, 103] width 330 height 21
copy div "Math Chat 41"
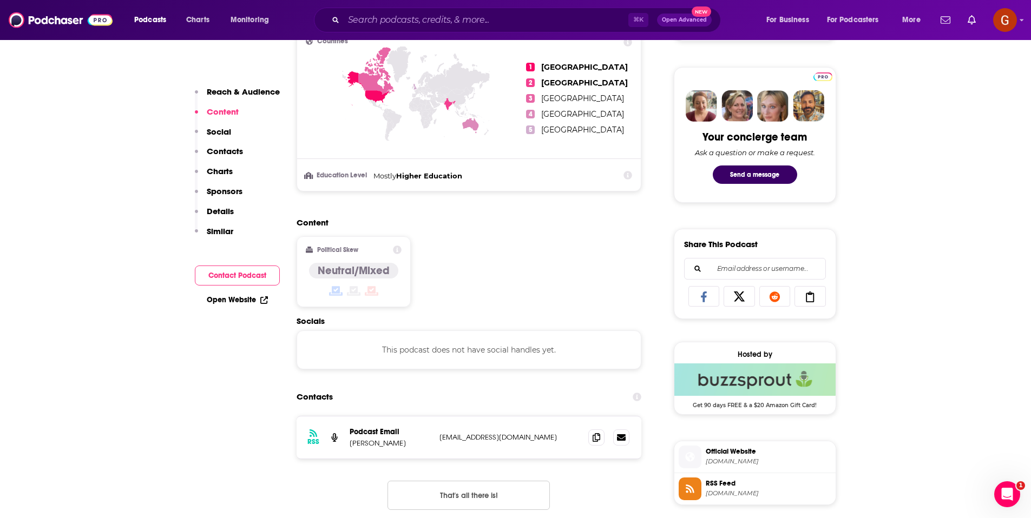
scroll to position [511, 0]
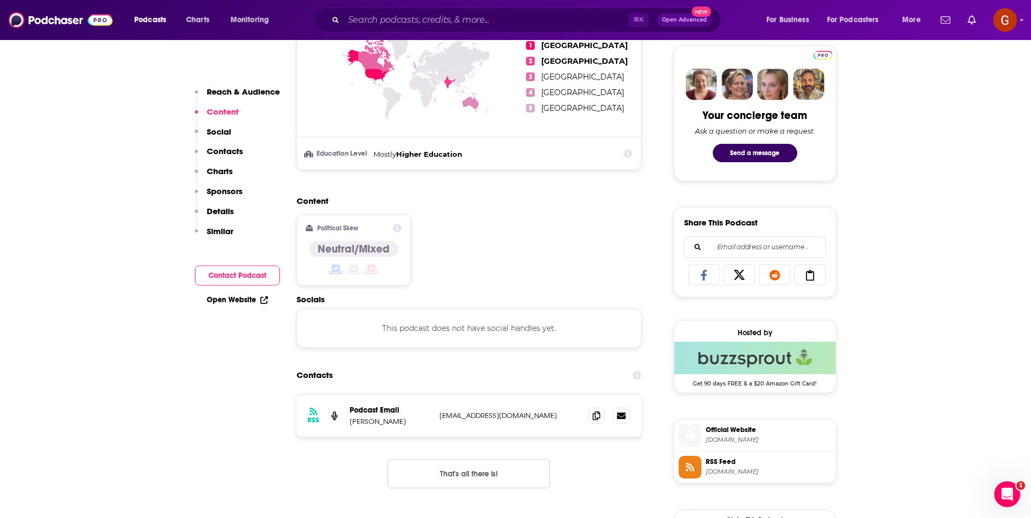
click at [378, 422] on p "[PERSON_NAME]" at bounding box center [390, 421] width 81 height 9
click at [593, 414] on icon at bounding box center [597, 415] width 8 height 9
